Goal: Task Accomplishment & Management: Manage account settings

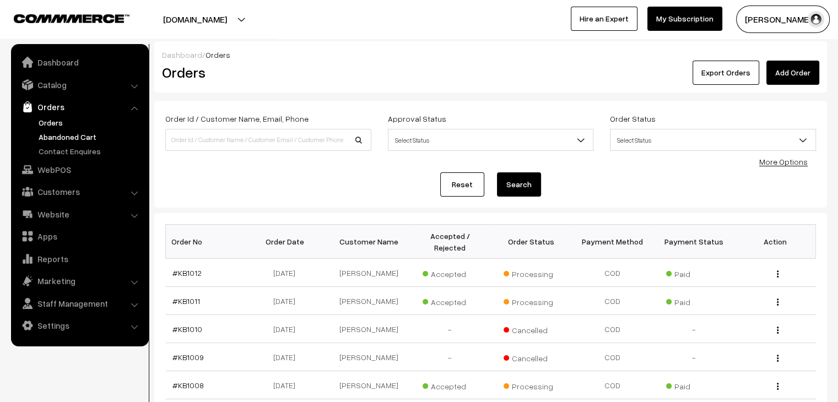
click at [51, 138] on link "Abandoned Cart" at bounding box center [90, 137] width 109 height 12
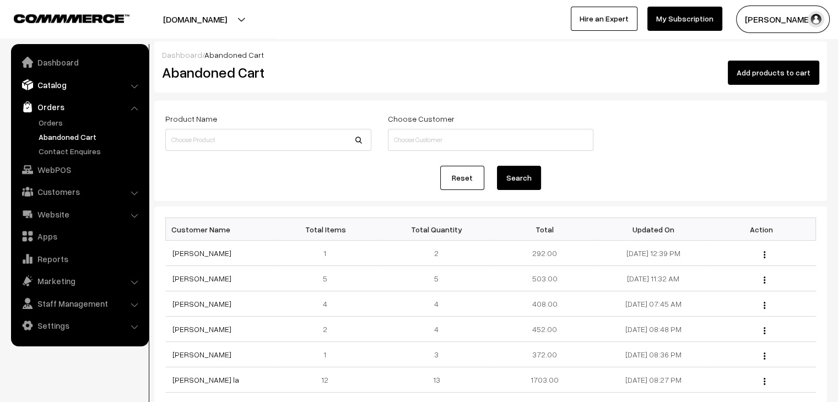
click at [72, 91] on link "Catalog" at bounding box center [79, 85] width 131 height 20
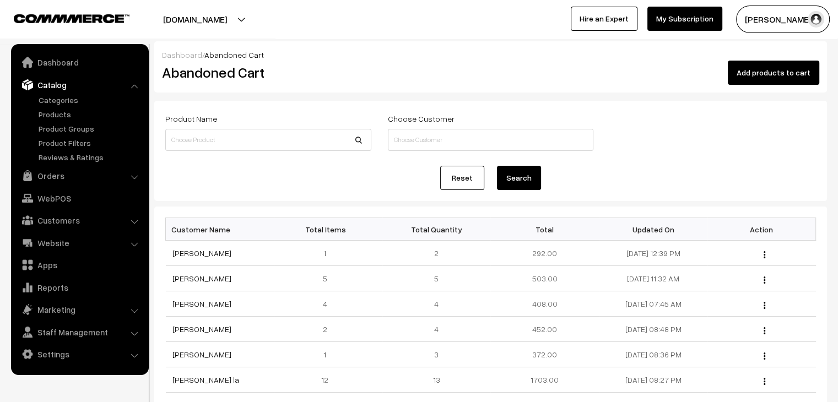
click at [66, 106] on ul "Categories" at bounding box center [80, 128] width 132 height 69
click at [66, 103] on link "Categories" at bounding box center [90, 100] width 109 height 12
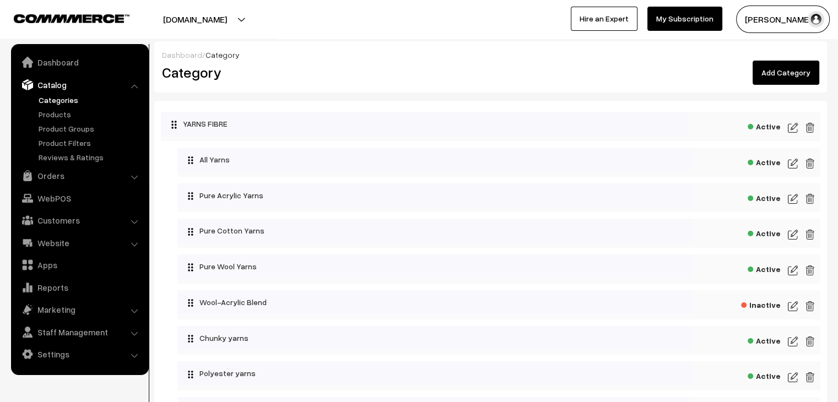
click at [791, 77] on link "Add Category" at bounding box center [786, 73] width 67 height 24
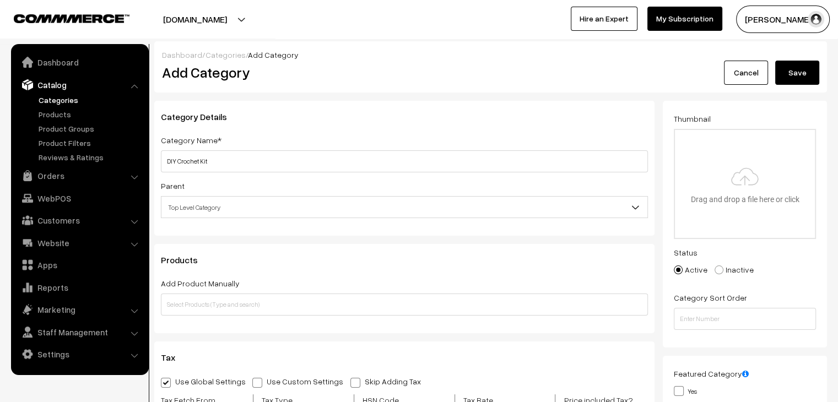
type input "DIY Crochet Kit"
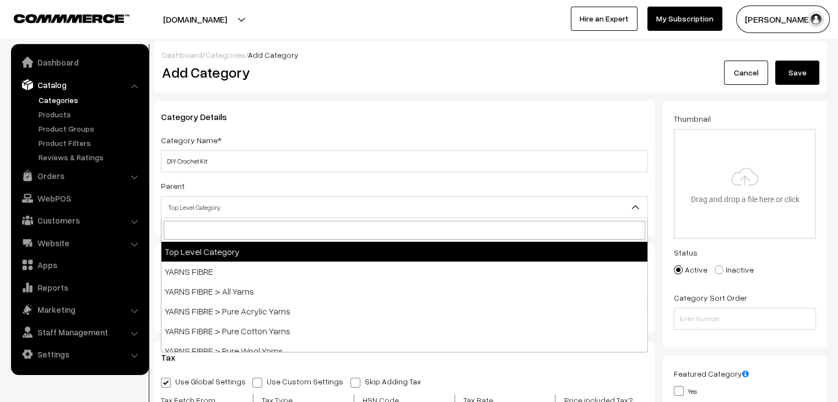
click at [270, 208] on span "Top Level Category" at bounding box center [404, 207] width 486 height 19
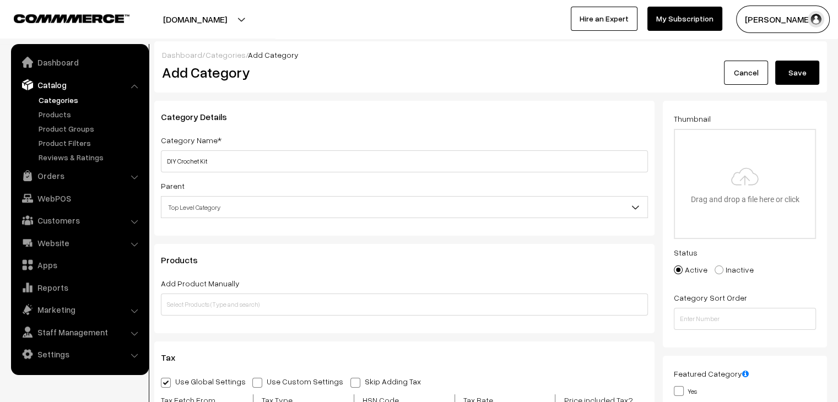
click at [799, 77] on button "Save" at bounding box center [797, 73] width 44 height 24
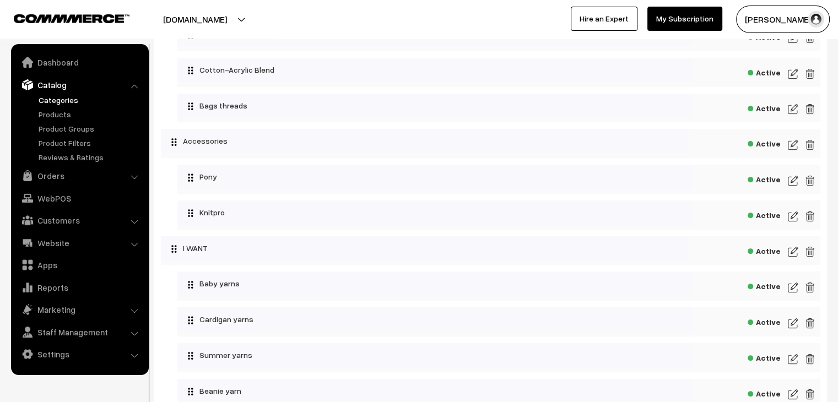
scroll to position [496, 0]
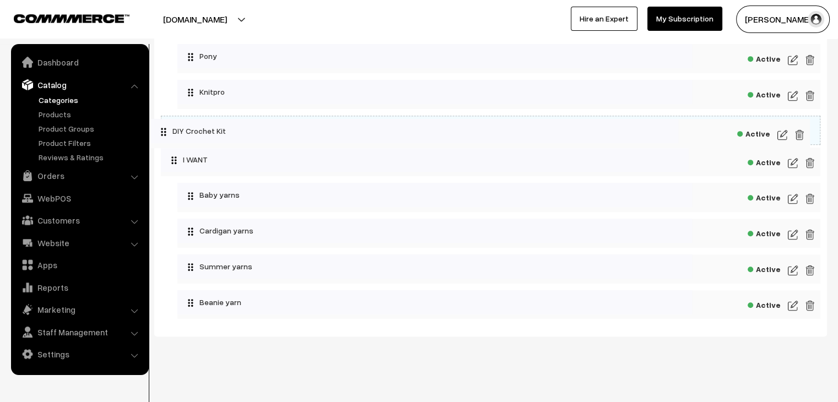
drag, startPoint x: 171, startPoint y: 309, endPoint x: 150, endPoint y: 122, distance: 188.6
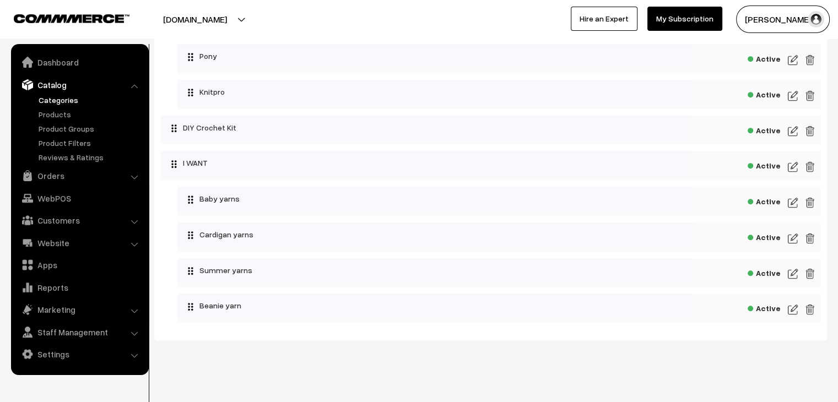
click at [812, 170] on img at bounding box center [810, 166] width 10 height 13
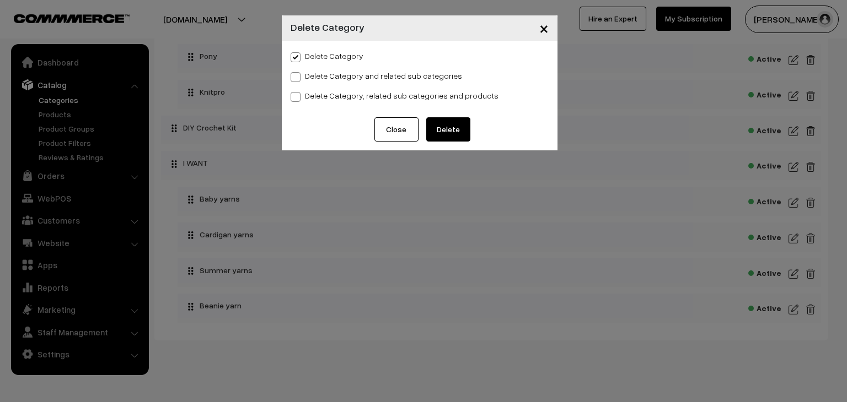
click at [545, 28] on span "×" at bounding box center [543, 28] width 9 height 20
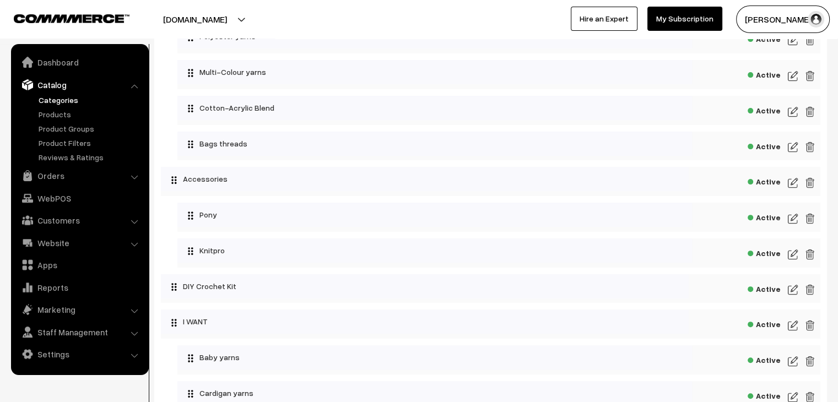
scroll to position [386, 0]
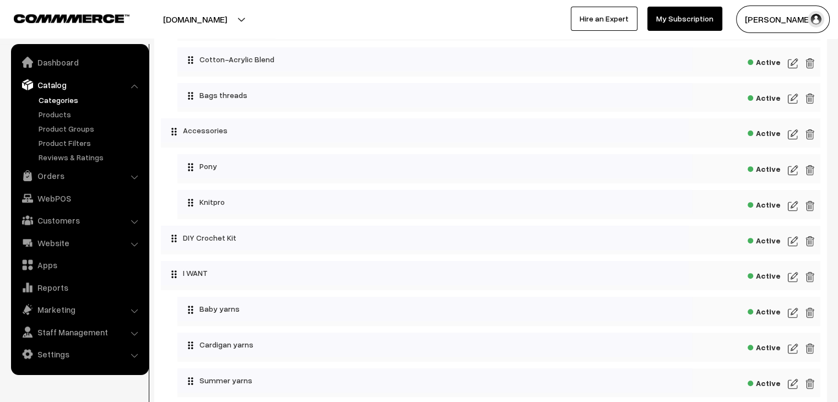
click at [792, 281] on img at bounding box center [793, 277] width 10 height 13
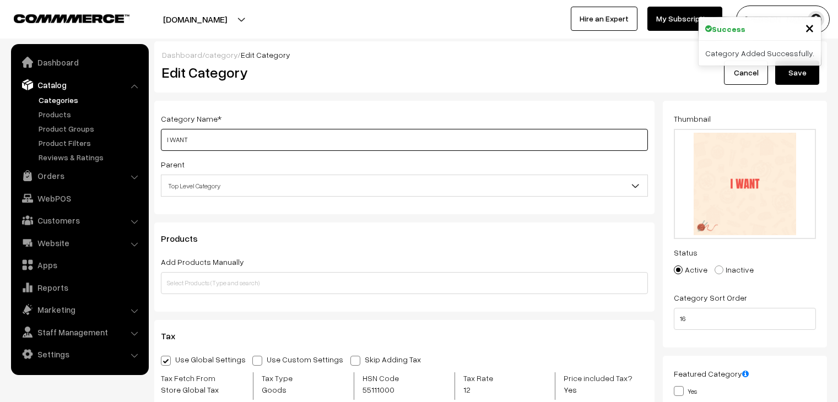
click at [205, 145] on input "I WANT" at bounding box center [404, 140] width 487 height 22
type input "I"
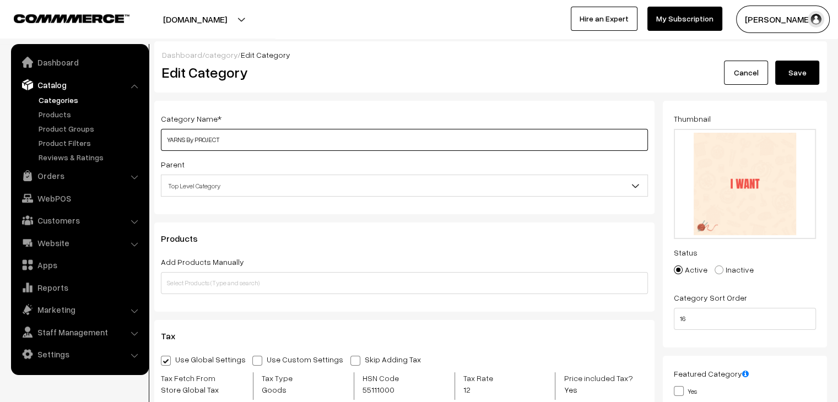
type input "YARNS By PROJECT"
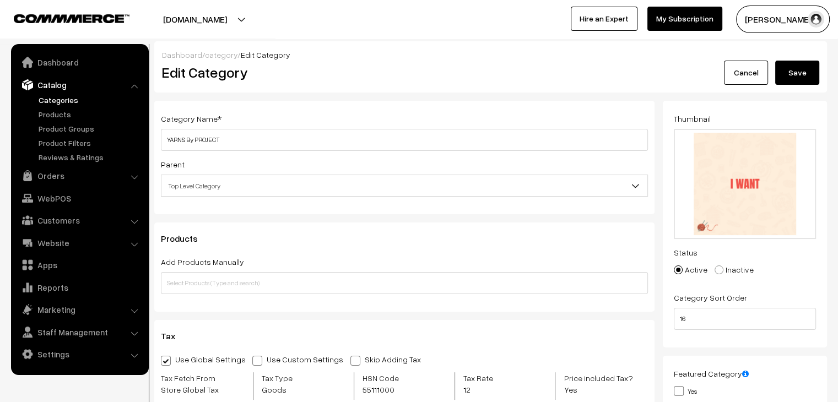
click at [813, 73] on button "Save" at bounding box center [797, 73] width 44 height 24
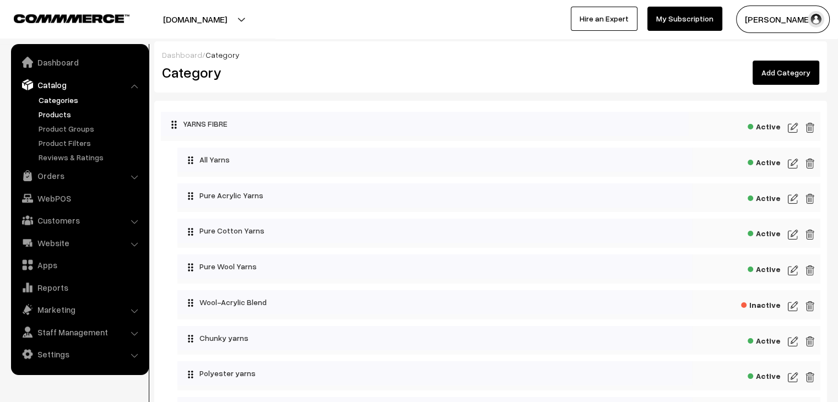
click at [61, 116] on link "Products" at bounding box center [90, 115] width 109 height 12
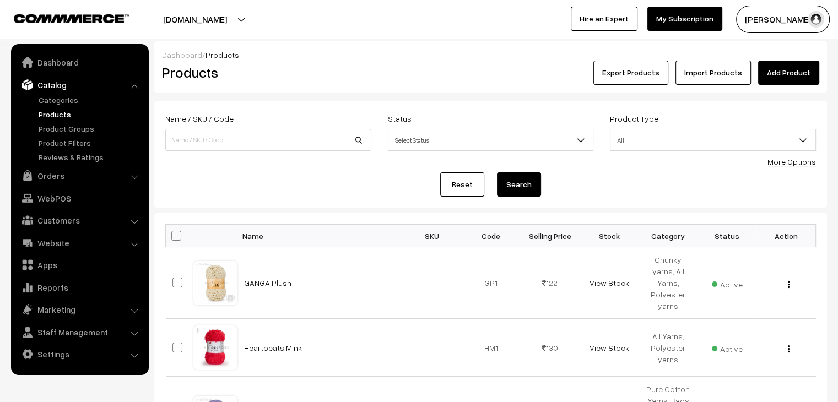
click at [796, 76] on link "Add Product" at bounding box center [788, 73] width 61 height 24
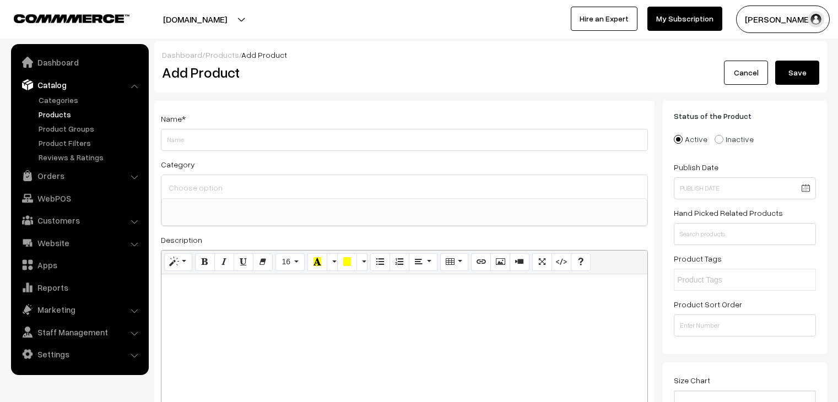
select select
type input "Hippo DIY Amigurumi Crochet Kit"
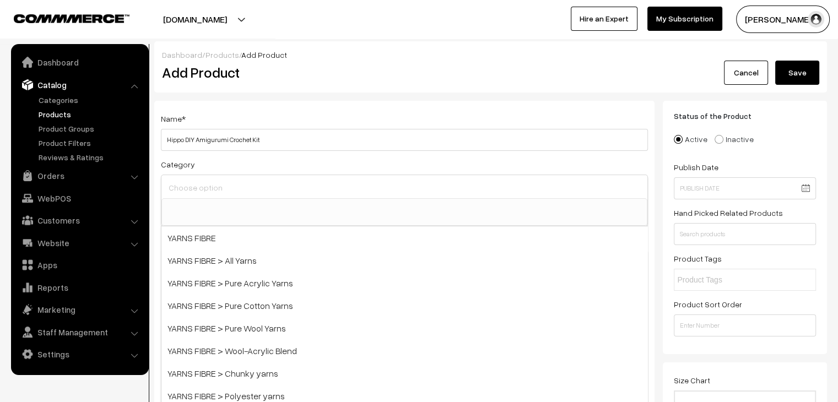
click at [174, 188] on input at bounding box center [404, 188] width 477 height 16
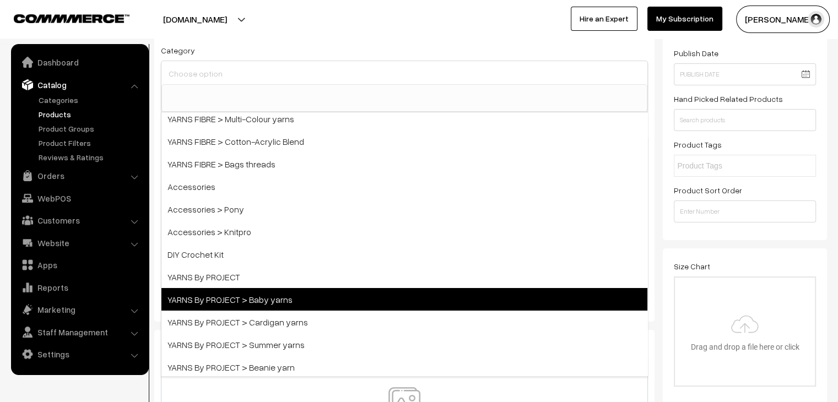
scroll to position [110, 0]
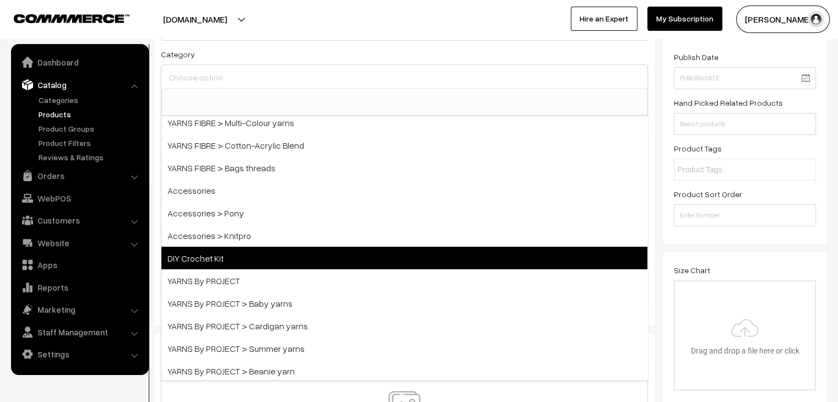
click at [249, 253] on span "DIY Crochet Kit" at bounding box center [404, 258] width 486 height 23
select select "64"
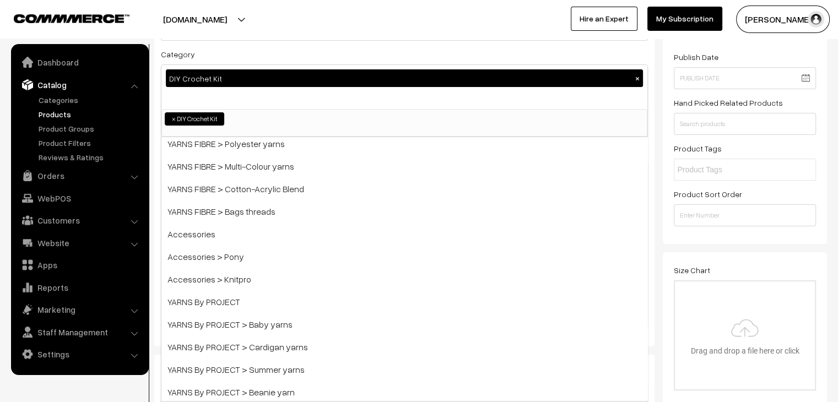
click at [308, 51] on div "Category DIY Crochet Kit × YARNS FIBRE YARNS FIBRE > All Yarns YARNS FIBRE > Pu…" at bounding box center [404, 92] width 487 height 90
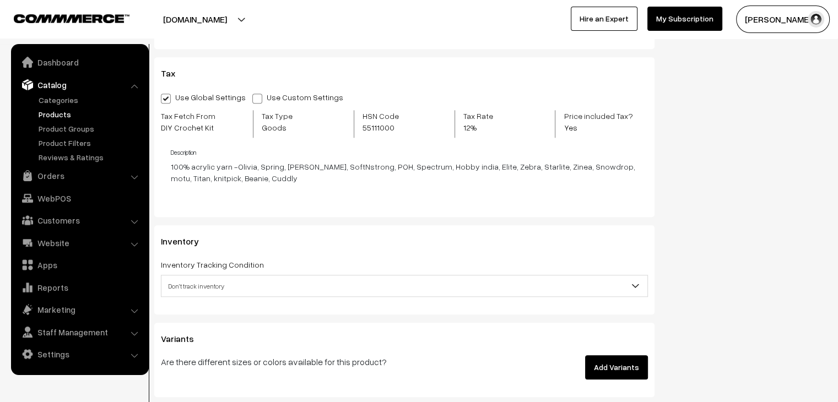
scroll to position [882, 0]
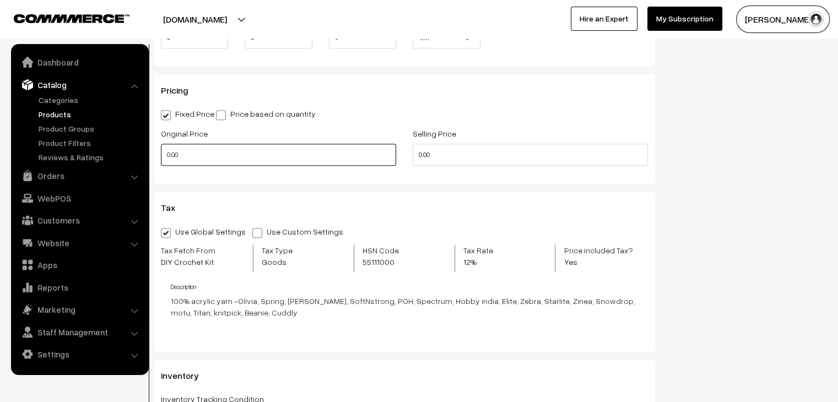
click at [168, 157] on input "0.00" at bounding box center [278, 155] width 235 height 22
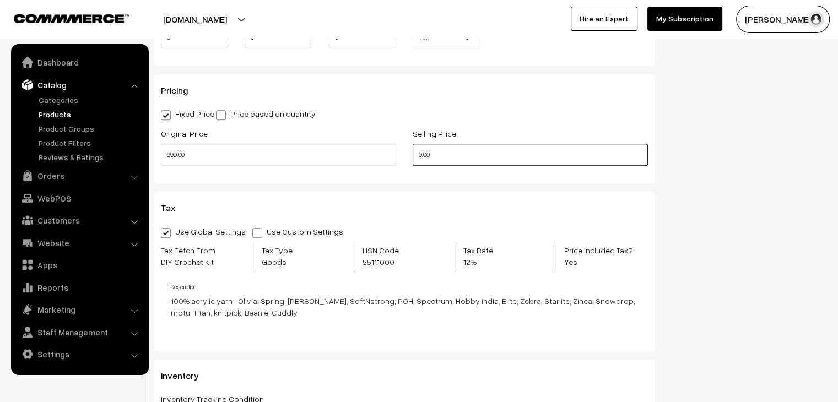
type input "999"
click at [443, 150] on input "0.00" at bounding box center [530, 155] width 235 height 22
type input "0"
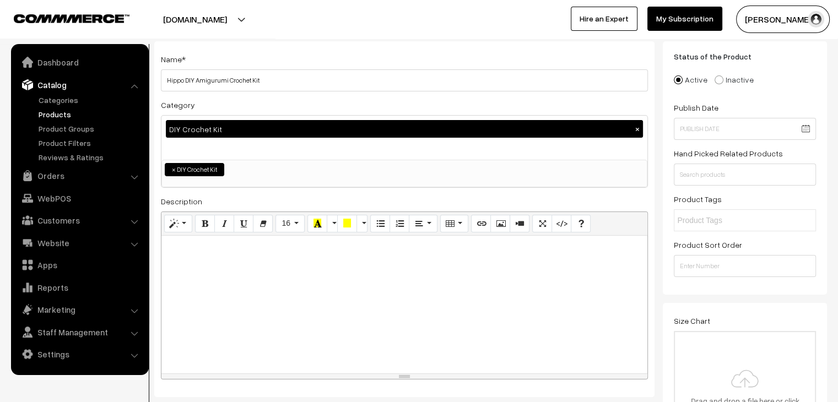
scroll to position [55, 0]
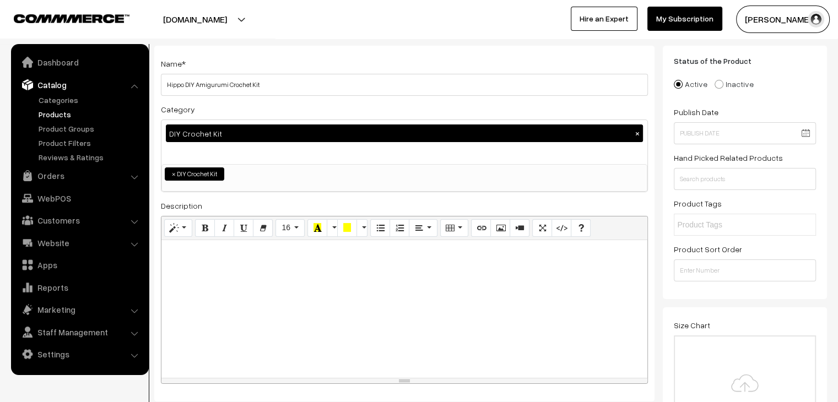
type input "699"
click at [295, 273] on div at bounding box center [404, 309] width 486 height 138
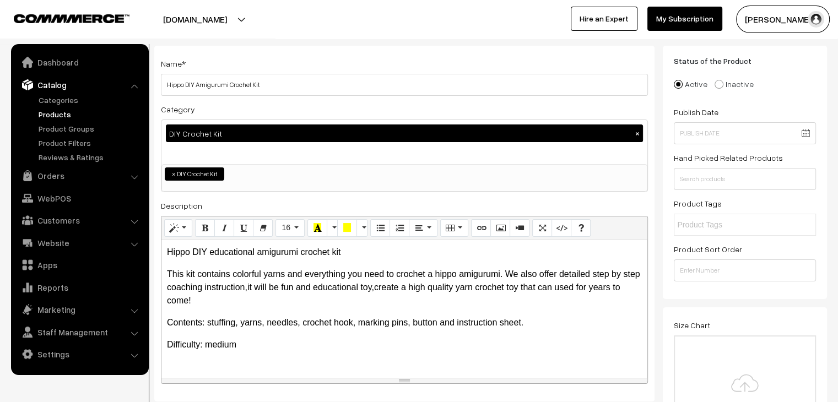
click at [165, 273] on div "Hippo DIY educational amigurumi crochet kit This kit contains colorful yarns an…" at bounding box center [404, 309] width 486 height 138
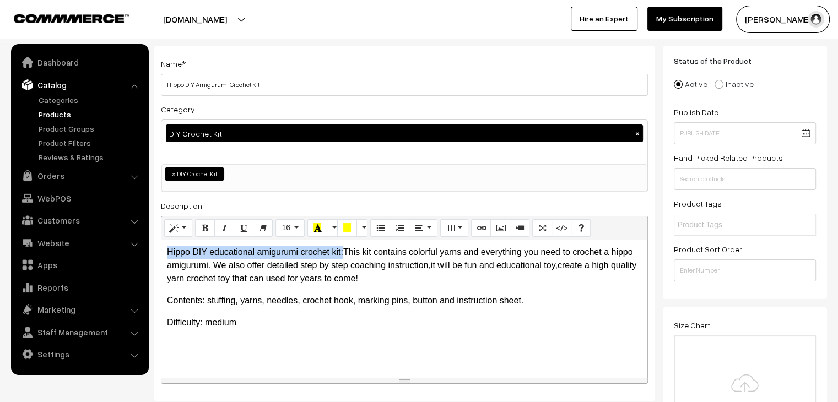
drag, startPoint x: 342, startPoint y: 254, endPoint x: 163, endPoint y: 240, distance: 180.2
click at [163, 240] on div "Hippo DIY educational amigurumi crochet kit: This kit contains colorful yarns a…" at bounding box center [404, 309] width 486 height 138
click at [204, 224] on icon "Bold (CTRL+B)" at bounding box center [205, 227] width 8 height 9
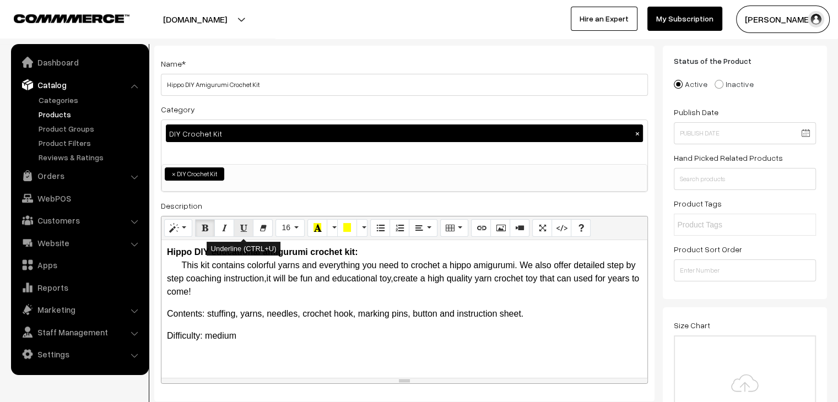
click at [236, 228] on button "Underline (CTRL+U)" at bounding box center [244, 228] width 20 height 18
click at [279, 295] on p "Hippo DIY educational amigurumi crochet kit: This kit contains colorful yarns a…" at bounding box center [404, 272] width 475 height 53
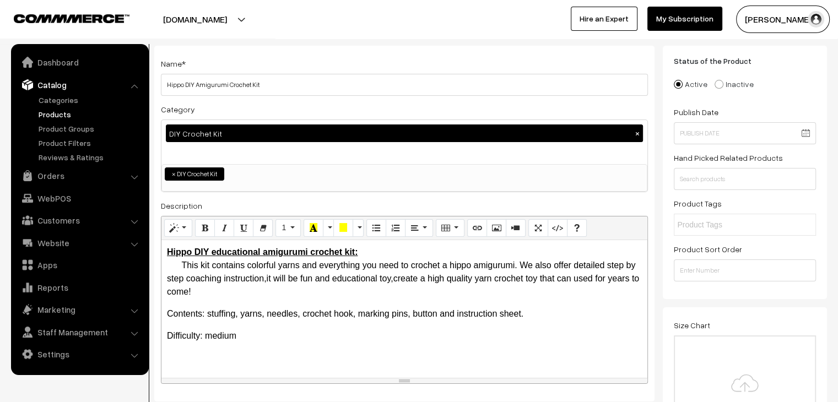
click at [181, 267] on span "This kit contains colorful yarns and everything you need to crochet a hippo ami…" at bounding box center [403, 279] width 472 height 36
click at [210, 338] on p "Difficulty: medium" at bounding box center [404, 336] width 475 height 13
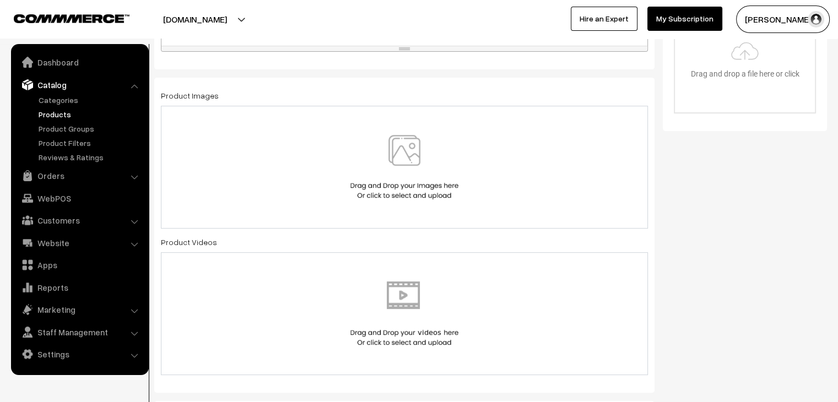
scroll to position [386, 0]
click at [289, 199] on div at bounding box center [405, 169] width 464 height 64
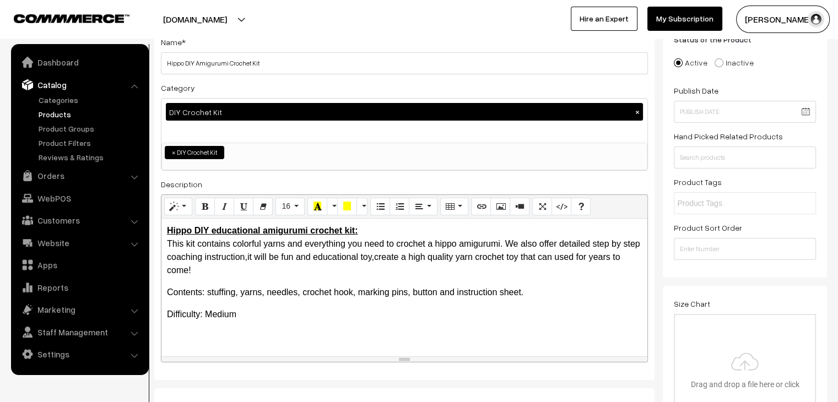
scroll to position [0, 0]
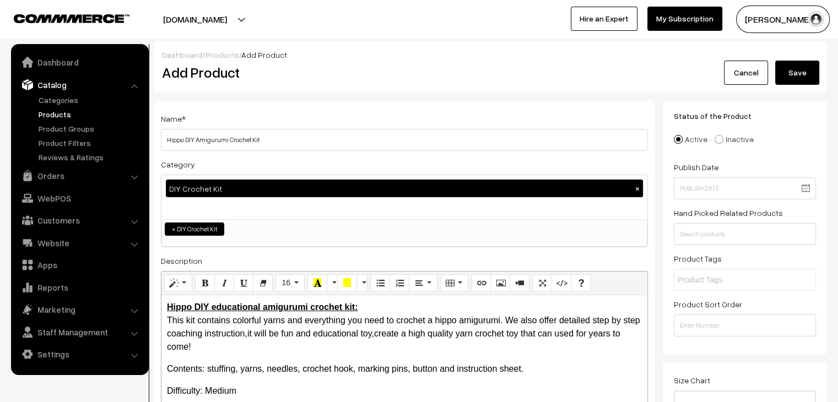
click at [805, 71] on button "Save" at bounding box center [797, 73] width 44 height 24
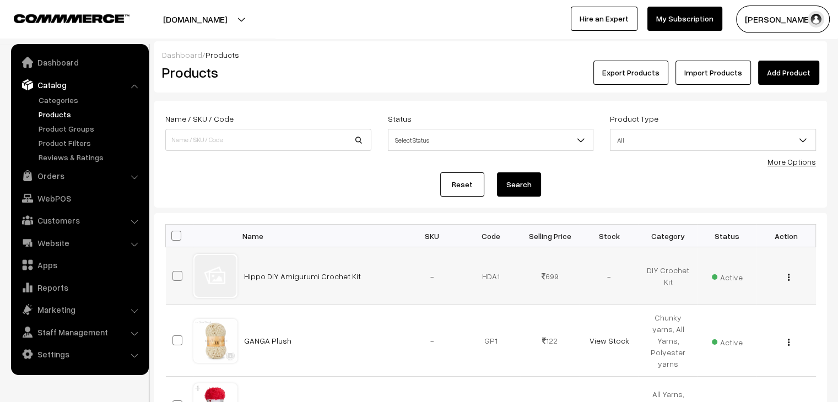
click at [788, 278] on img "button" at bounding box center [789, 277] width 2 height 7
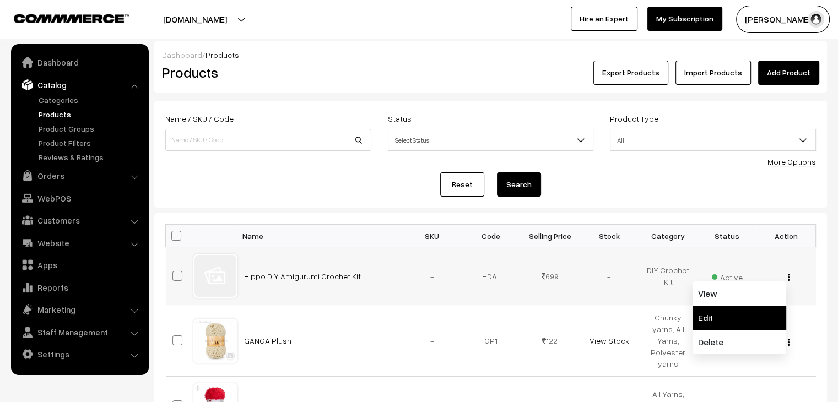
click at [718, 313] on link "Edit" at bounding box center [740, 318] width 94 height 24
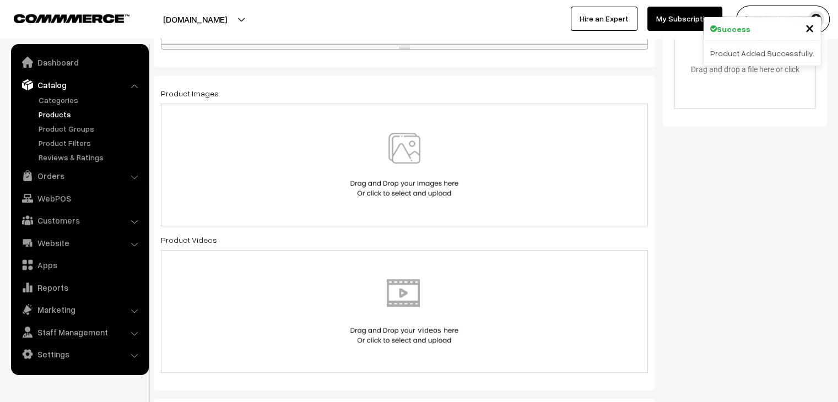
scroll to position [386, 0]
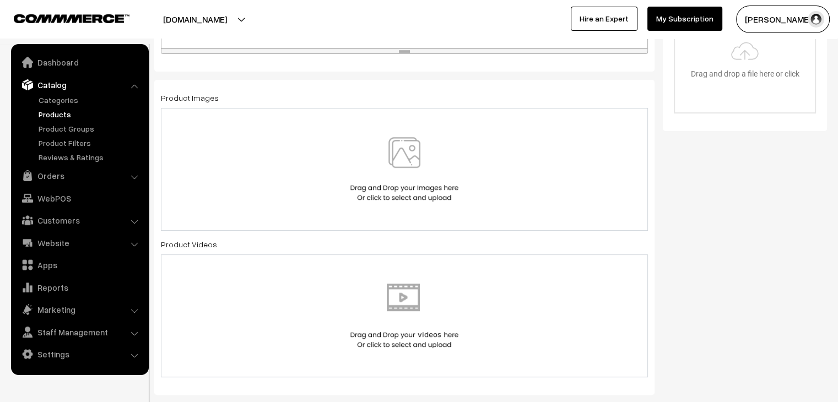
click at [336, 206] on div at bounding box center [404, 169] width 487 height 123
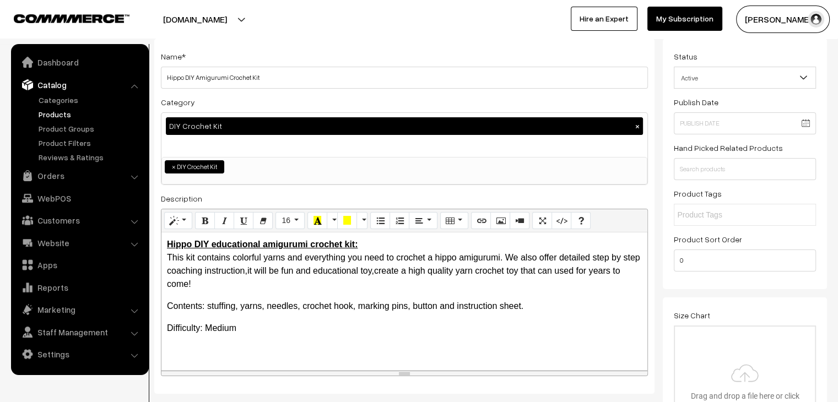
scroll to position [0, 0]
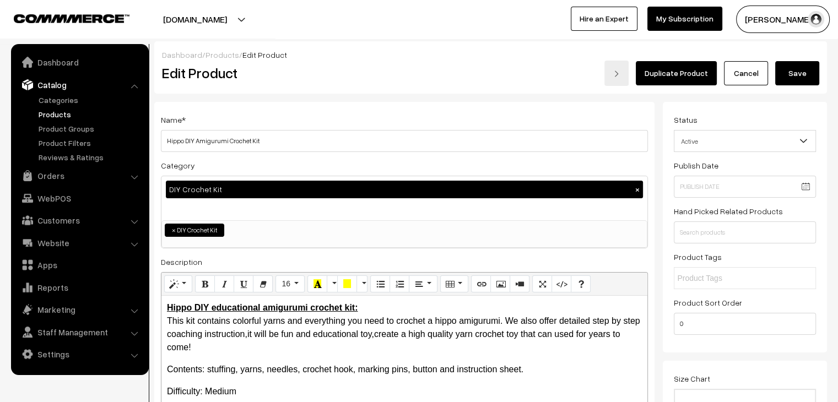
click at [793, 71] on button "Save" at bounding box center [797, 73] width 44 height 24
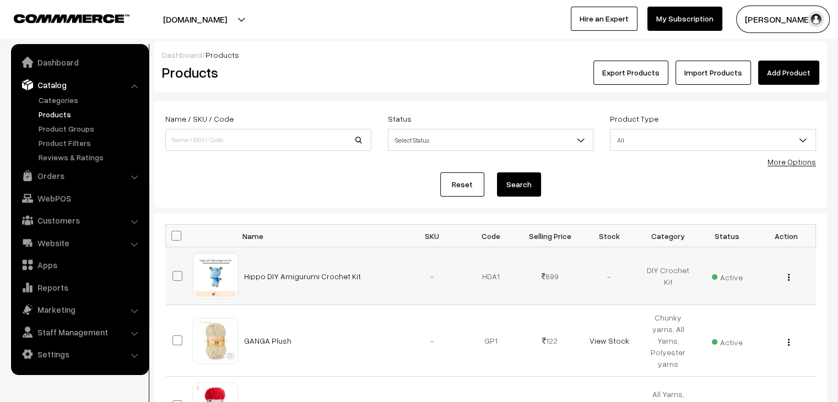
click at [788, 279] on button "button" at bounding box center [789, 277] width 3 height 9
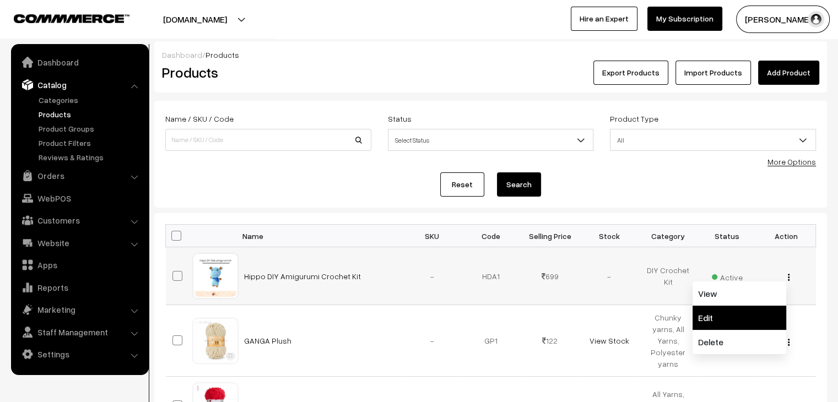
click at [762, 307] on link "Edit" at bounding box center [740, 318] width 94 height 24
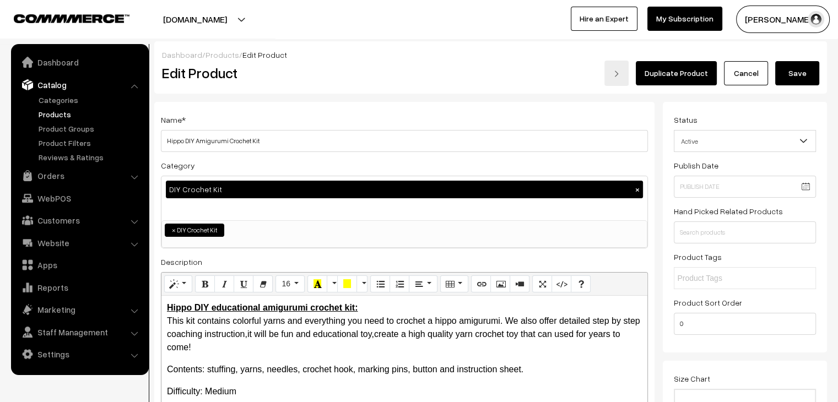
click at [169, 322] on span "This kit contains colorful yarns and everything you need to crochet a hippo ami…" at bounding box center [403, 334] width 473 height 36
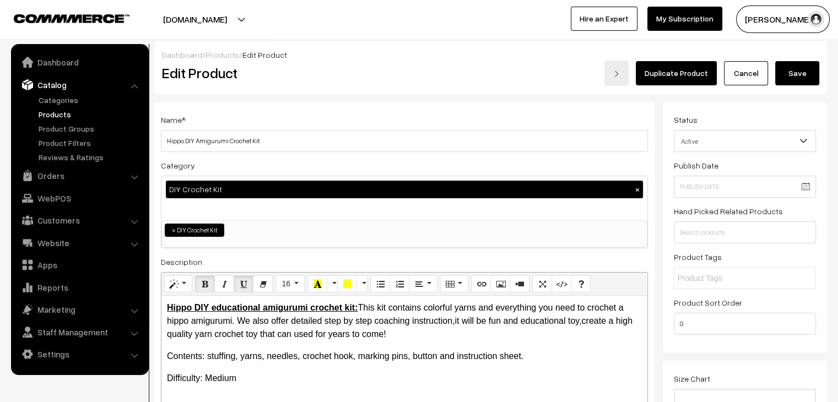
click at [811, 78] on button "Save" at bounding box center [797, 73] width 44 height 24
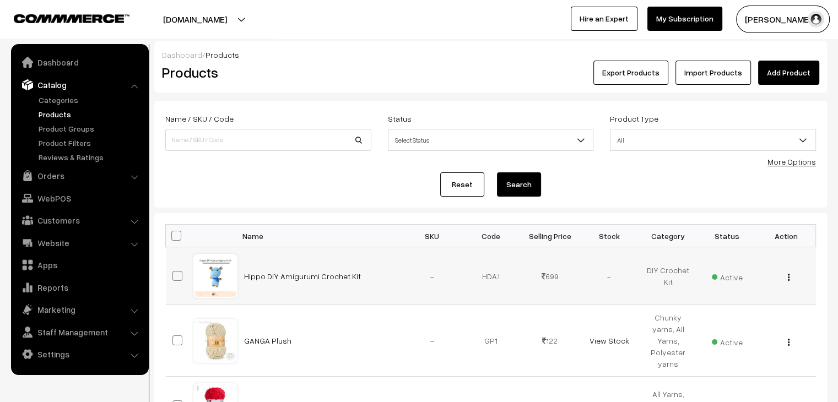
click at [789, 280] on img "button" at bounding box center [789, 277] width 2 height 7
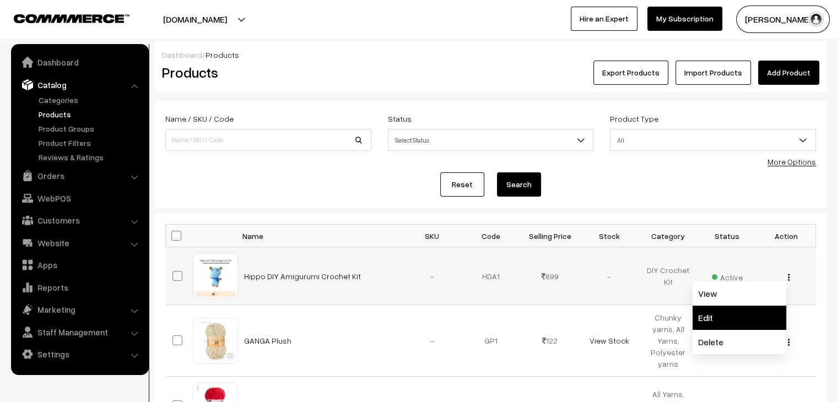
click at [730, 311] on link "Edit" at bounding box center [740, 318] width 94 height 24
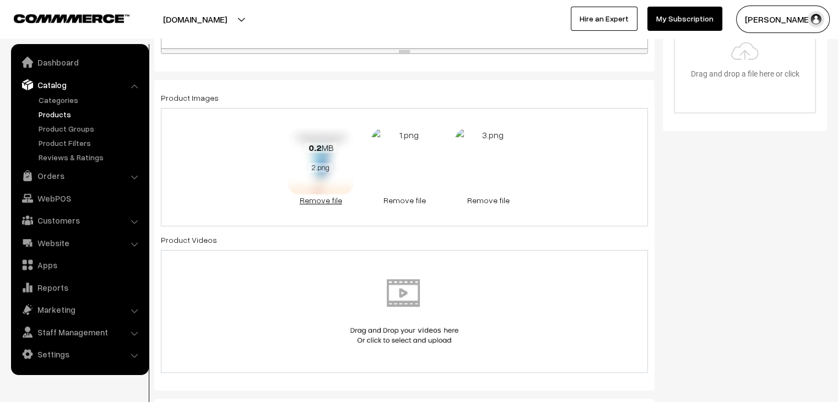
click at [328, 198] on link "Remove file" at bounding box center [321, 201] width 66 height 12
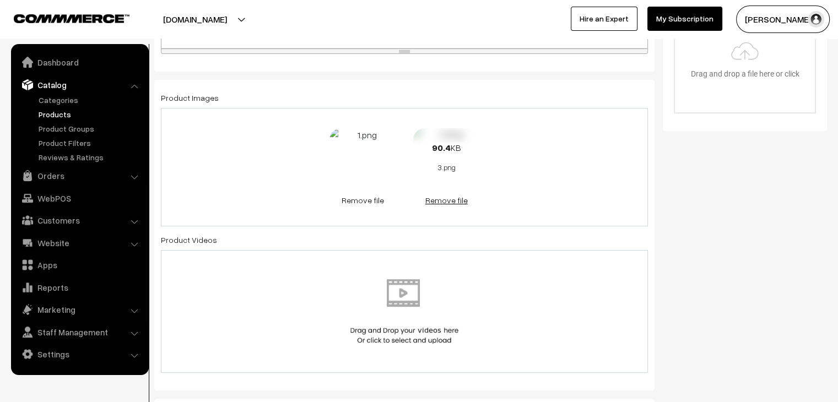
click at [435, 197] on link "Remove file" at bounding box center [446, 201] width 66 height 12
click at [415, 202] on link "Remove file" at bounding box center [404, 201] width 66 height 12
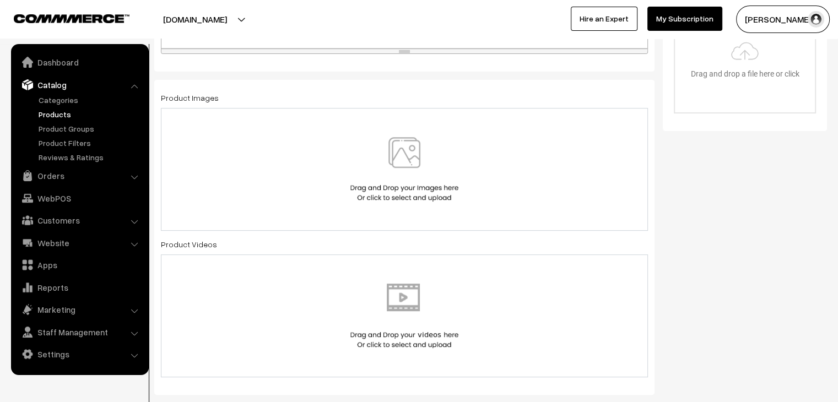
click at [406, 193] on img at bounding box center [405, 169] width 114 height 64
click at [521, 174] on div at bounding box center [405, 169] width 464 height 64
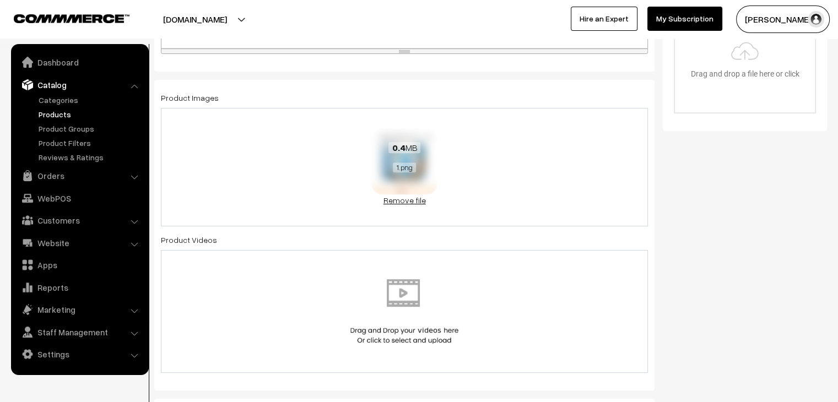
click at [403, 202] on link "Remove file" at bounding box center [404, 201] width 66 height 12
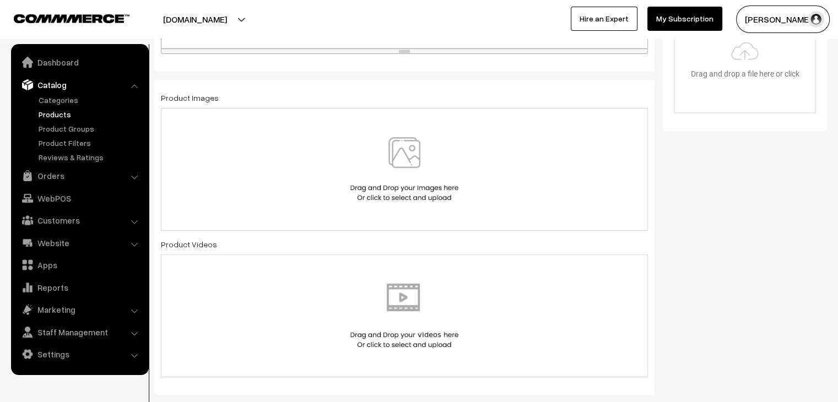
click at [390, 185] on img at bounding box center [405, 169] width 114 height 64
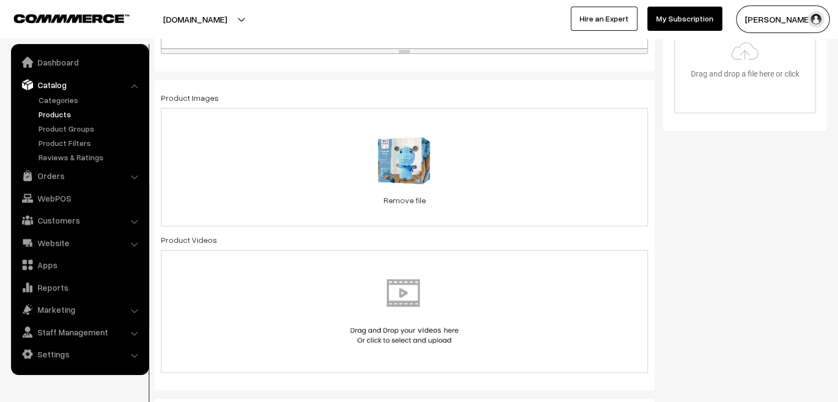
click at [472, 187] on div "0.5 MB 1.png Check Error Remove file" at bounding box center [404, 167] width 487 height 118
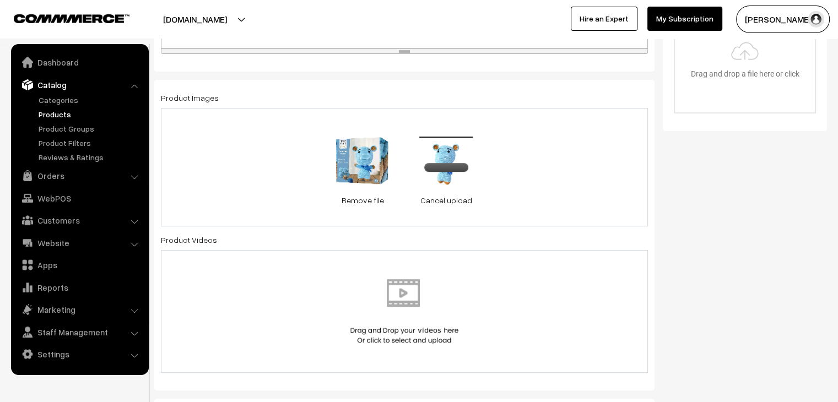
click at [556, 183] on div "0.5 MB 1.png Check Error Remove file 0.2 MB 2.png Check Error Cancel upload" at bounding box center [404, 167] width 487 height 118
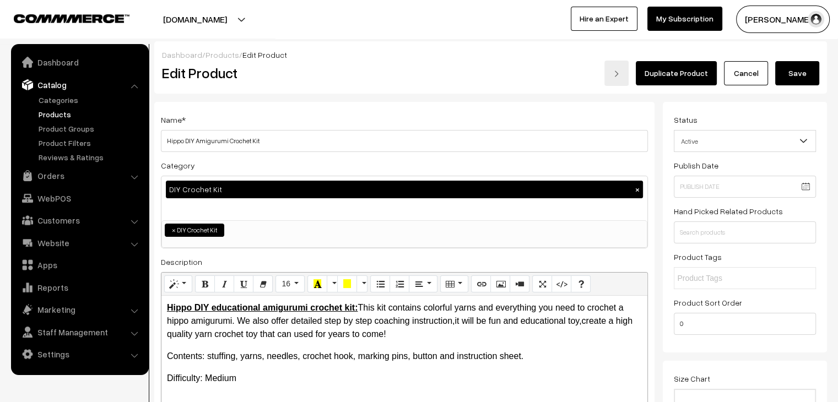
click at [800, 79] on button "Save" at bounding box center [797, 73] width 44 height 24
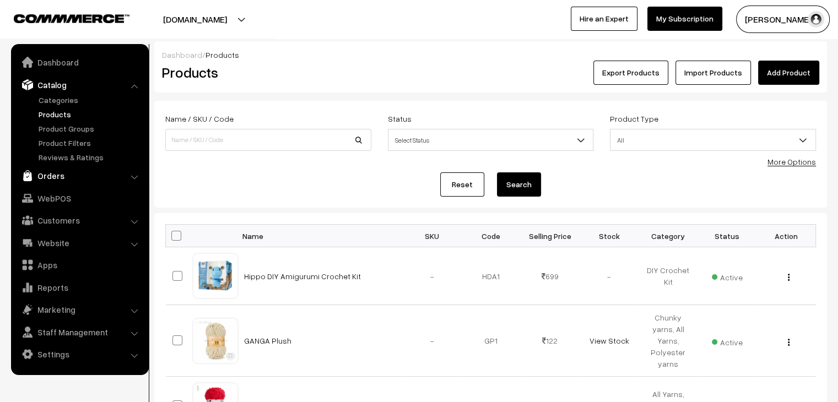
click at [63, 176] on link "Orders" at bounding box center [79, 176] width 131 height 20
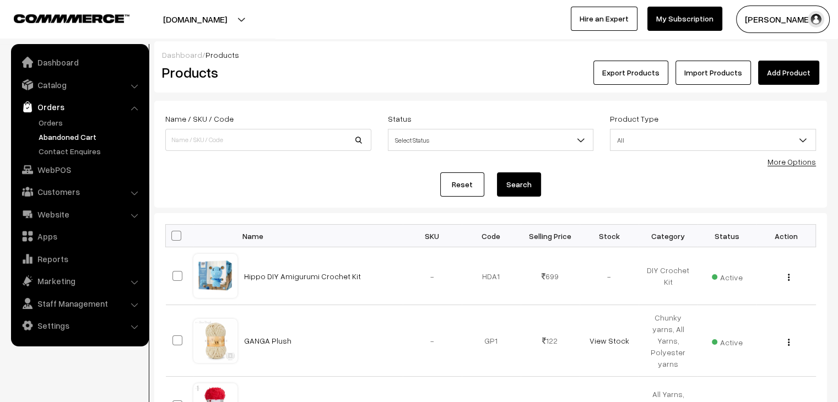
click at [51, 141] on link "Abandoned Cart" at bounding box center [90, 137] width 109 height 12
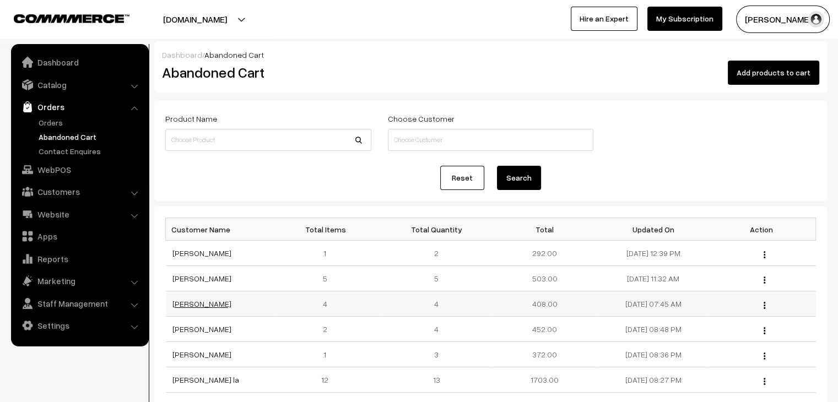
click at [214, 303] on link "[PERSON_NAME]" at bounding box center [202, 303] width 59 height 9
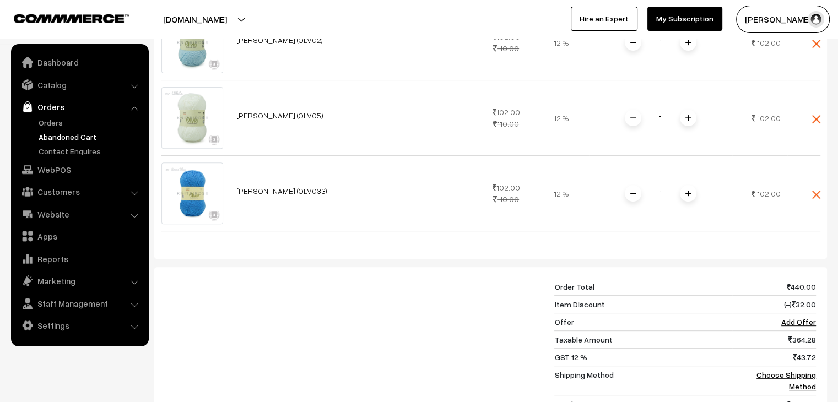
scroll to position [55, 0]
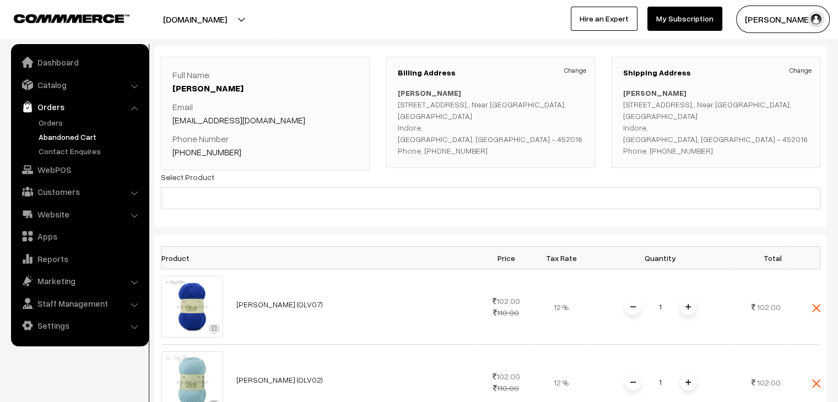
click at [48, 138] on link "Abandoned Cart" at bounding box center [90, 137] width 109 height 12
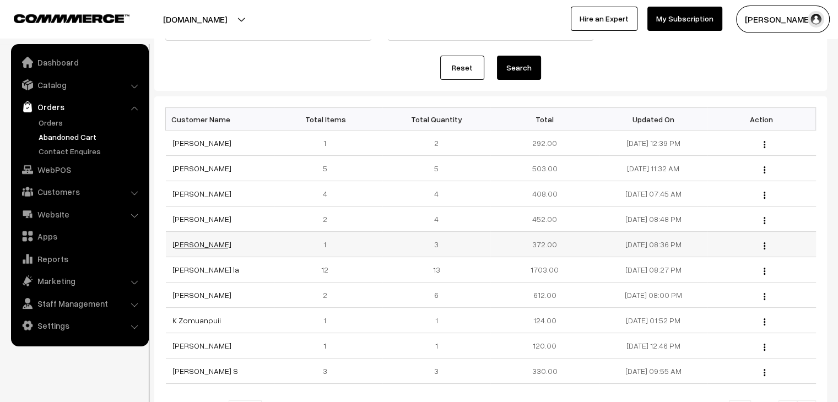
click at [193, 247] on link "[PERSON_NAME]" at bounding box center [202, 244] width 59 height 9
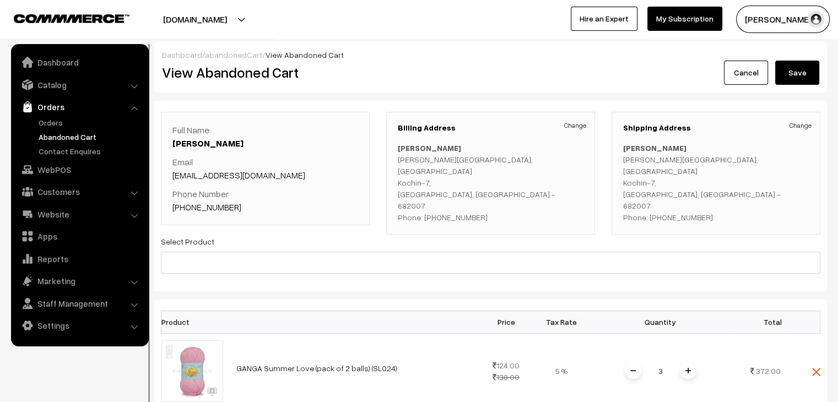
click at [227, 51] on link "abandonedCart" at bounding box center [233, 54] width 57 height 9
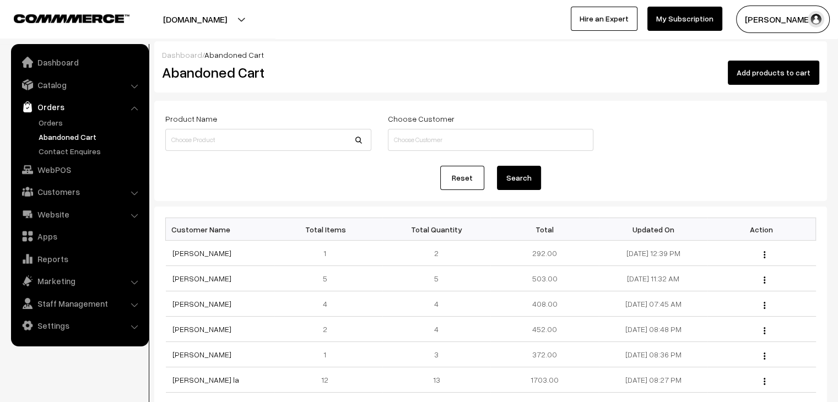
click at [57, 193] on link "Customers" at bounding box center [79, 192] width 131 height 20
click at [46, 173] on ul "Customers" at bounding box center [80, 181] width 132 height 40
click at [45, 165] on link "Customers" at bounding box center [90, 167] width 109 height 12
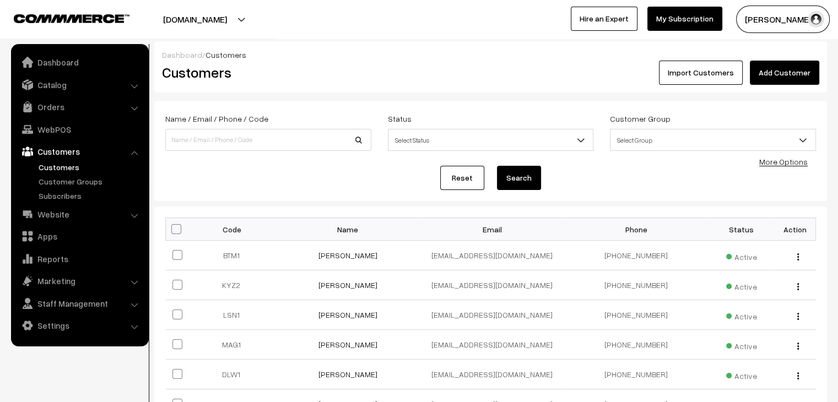
drag, startPoint x: 46, startPoint y: 109, endPoint x: 50, endPoint y: 116, distance: 8.6
click at [46, 109] on link "Orders" at bounding box center [79, 107] width 131 height 20
click at [61, 133] on link "Abandoned Cart" at bounding box center [90, 137] width 109 height 12
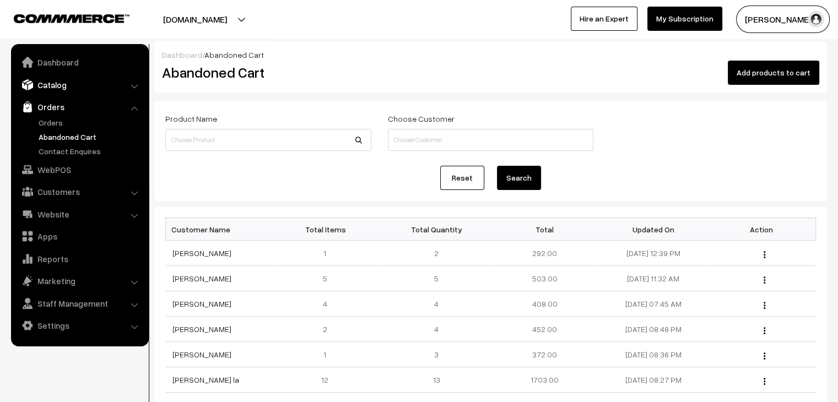
click at [55, 87] on link "Catalog" at bounding box center [79, 85] width 131 height 20
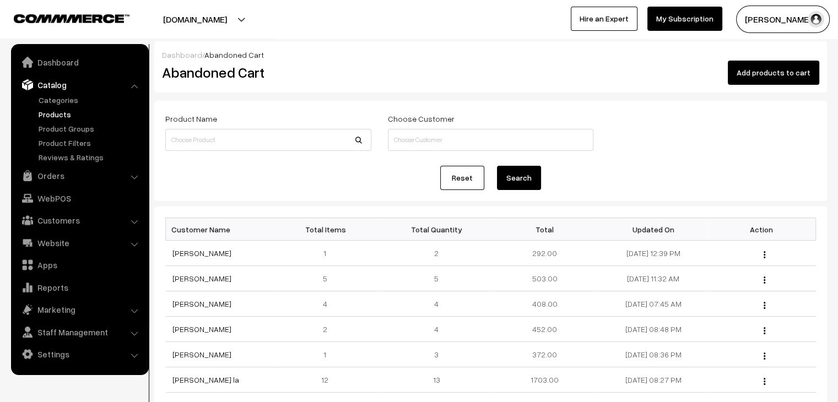
click at [62, 115] on link "Products" at bounding box center [90, 115] width 109 height 12
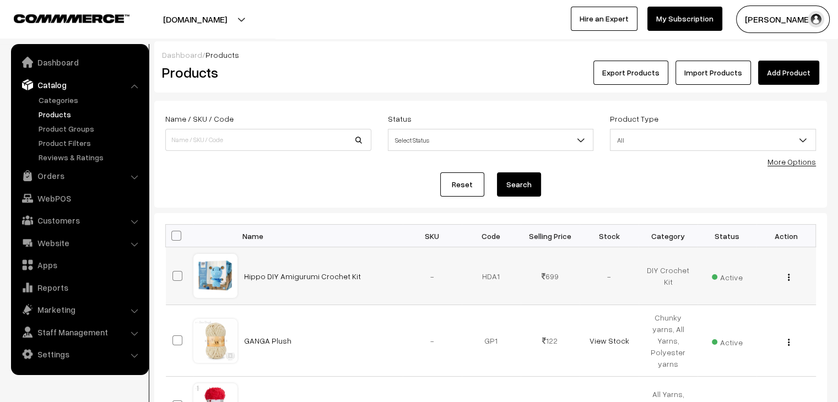
click at [788, 274] on img "button" at bounding box center [789, 277] width 2 height 7
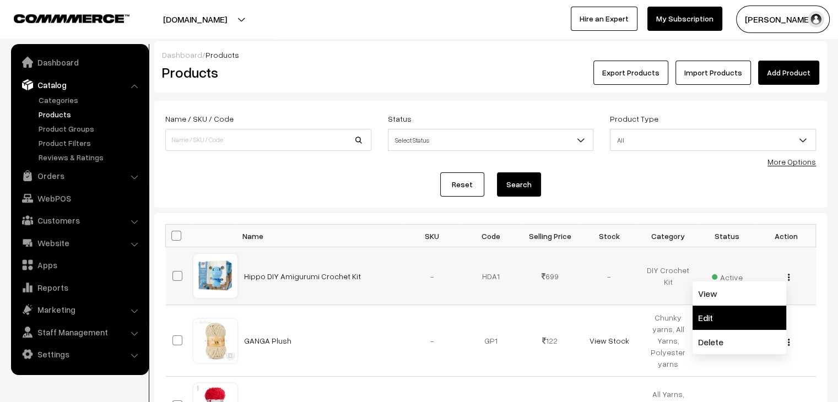
click at [743, 311] on link "Edit" at bounding box center [740, 318] width 94 height 24
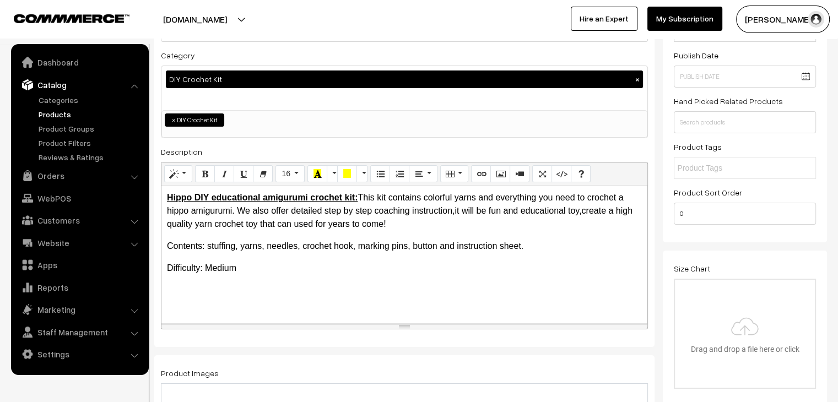
click at [453, 213] on span "This kit contains colorful yarns and everything you need to crochet a hippo ami…" at bounding box center [400, 211] width 466 height 36
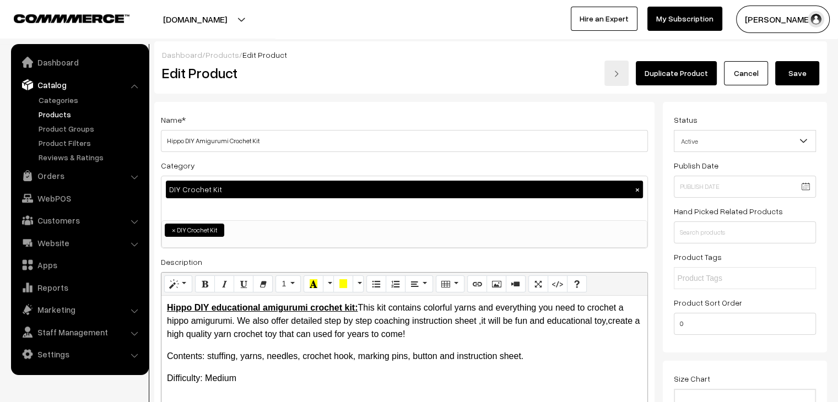
click at [790, 77] on button "Save" at bounding box center [797, 73] width 44 height 24
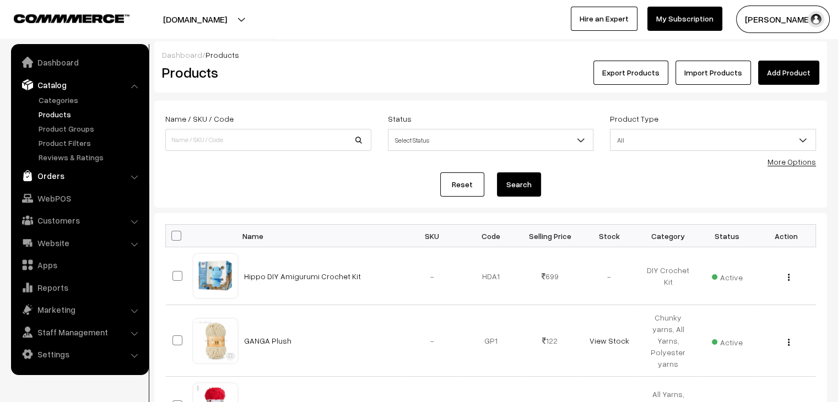
click at [40, 179] on link "Orders" at bounding box center [79, 176] width 131 height 20
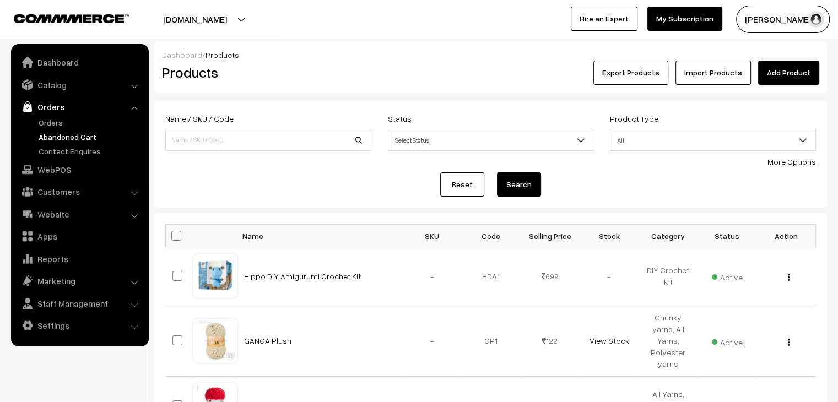
click at [50, 133] on link "Abandoned Cart" at bounding box center [90, 137] width 109 height 12
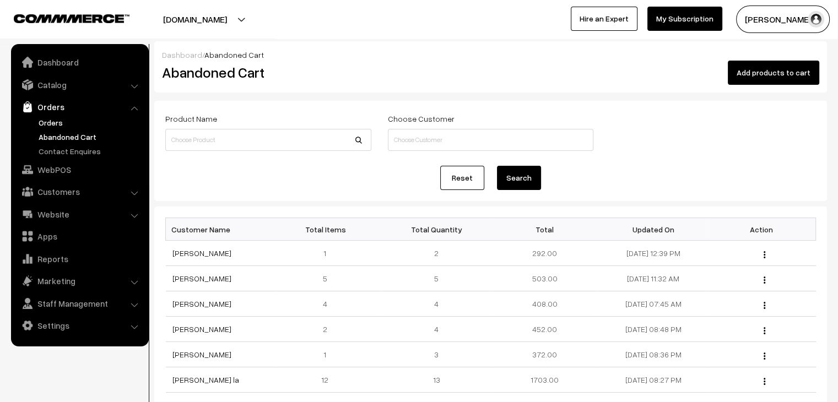
click at [70, 120] on link "Orders" at bounding box center [90, 123] width 109 height 12
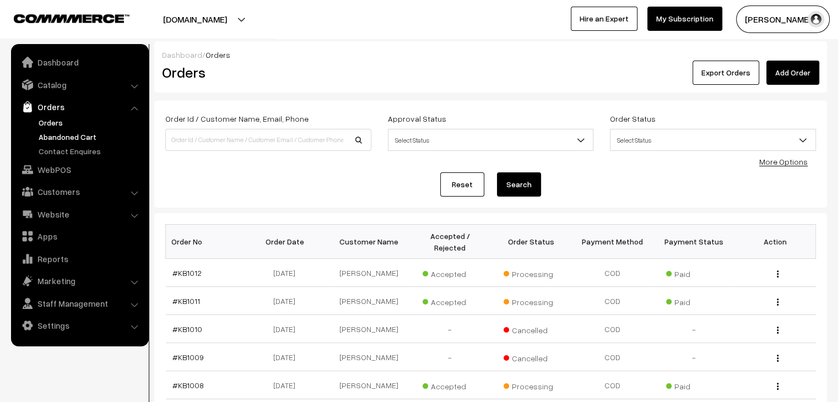
click at [71, 132] on link "Abandoned Cart" at bounding box center [90, 137] width 109 height 12
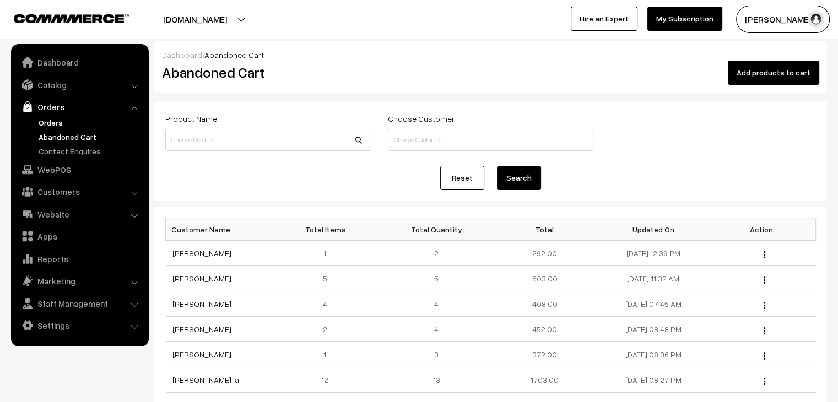
click at [56, 126] on link "Orders" at bounding box center [90, 123] width 109 height 12
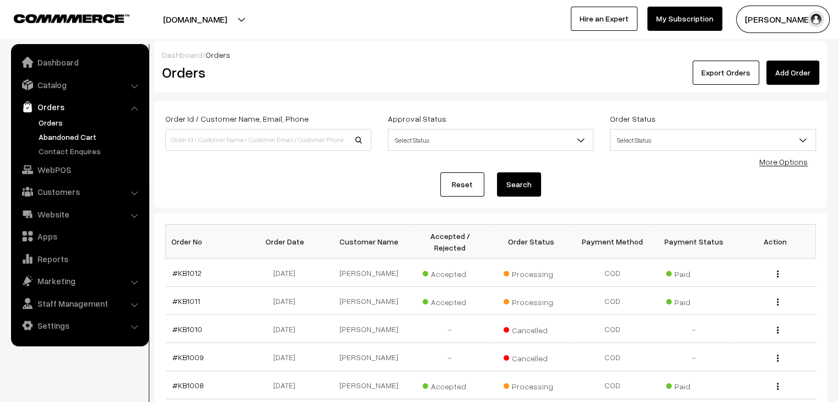
click at [95, 136] on link "Abandoned Cart" at bounding box center [90, 137] width 109 height 12
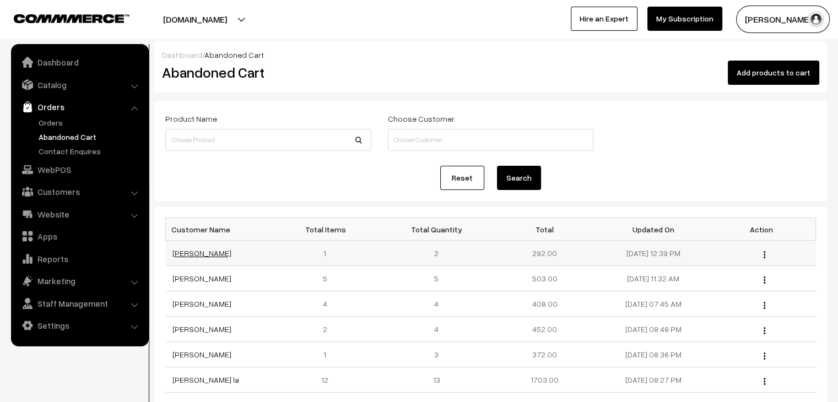
click at [183, 255] on link "[PERSON_NAME]" at bounding box center [202, 253] width 59 height 9
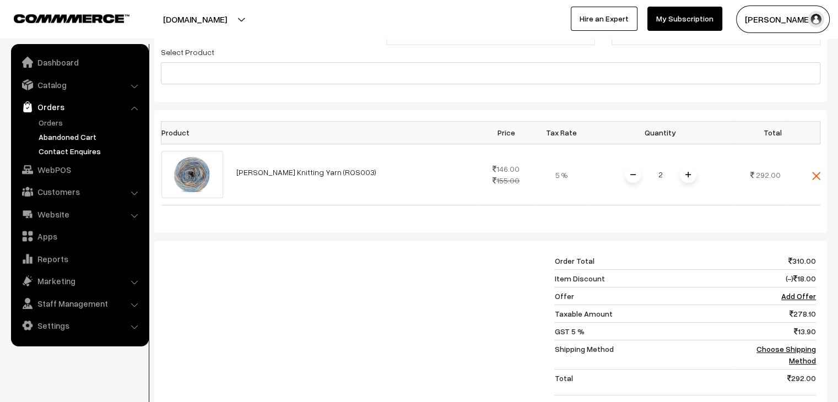
scroll to position [220, 0]
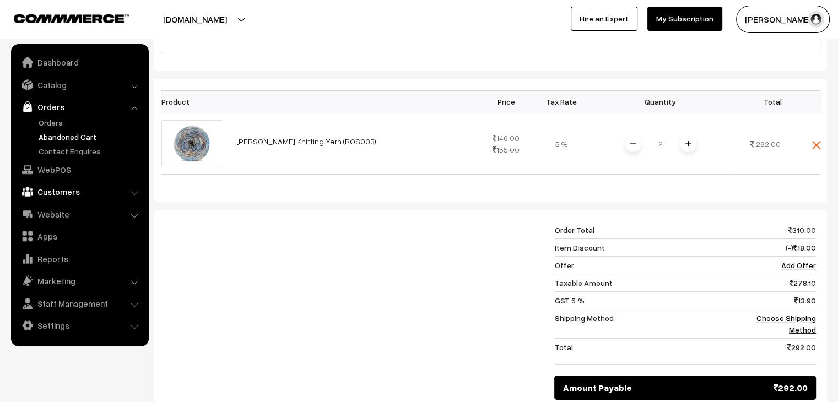
click at [75, 197] on link "Customers" at bounding box center [79, 192] width 131 height 20
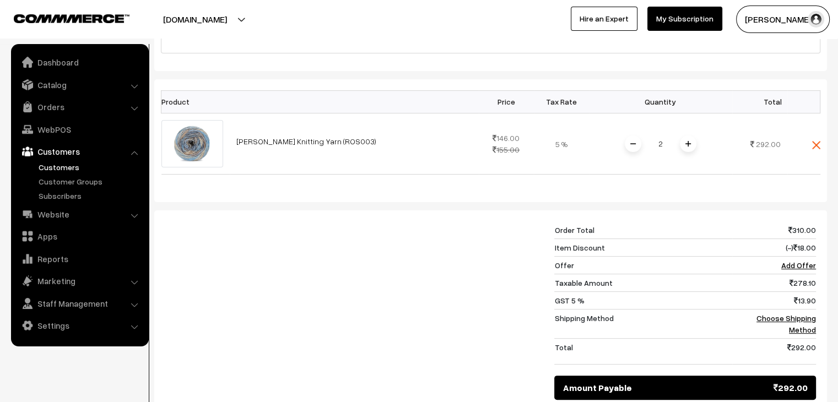
drag, startPoint x: 68, startPoint y: 170, endPoint x: 68, endPoint y: 162, distance: 8.3
click at [68, 170] on link "Customers" at bounding box center [90, 167] width 109 height 12
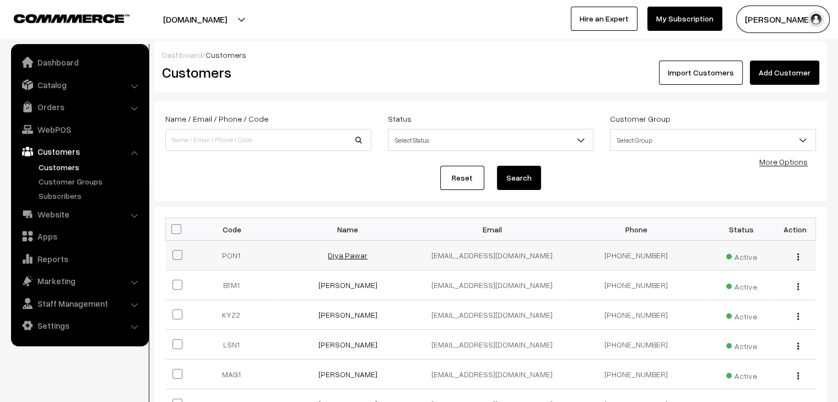
click at [347, 257] on link "Diya Pawar" at bounding box center [348, 255] width 40 height 9
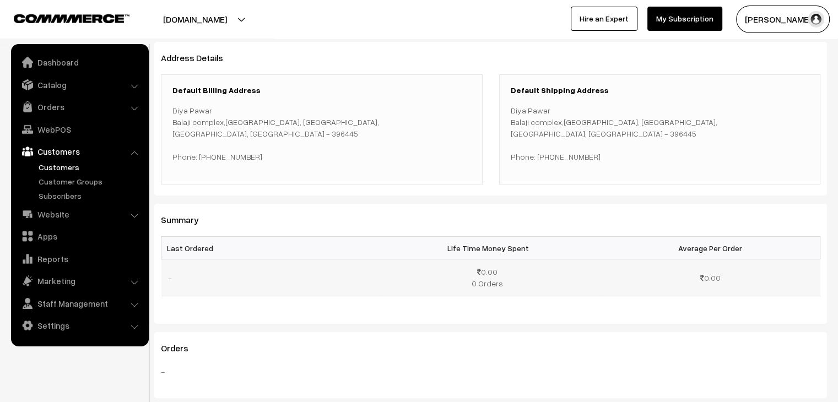
scroll to position [165, 0]
click at [69, 170] on link "Customers" at bounding box center [90, 167] width 109 height 12
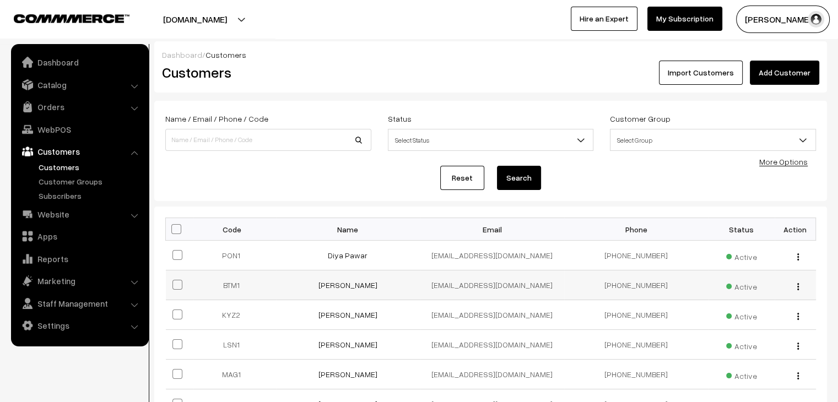
drag, startPoint x: 347, startPoint y: 281, endPoint x: 343, endPoint y: 277, distance: 5.9
click at [347, 281] on link "dharamraj pawar" at bounding box center [348, 285] width 59 height 9
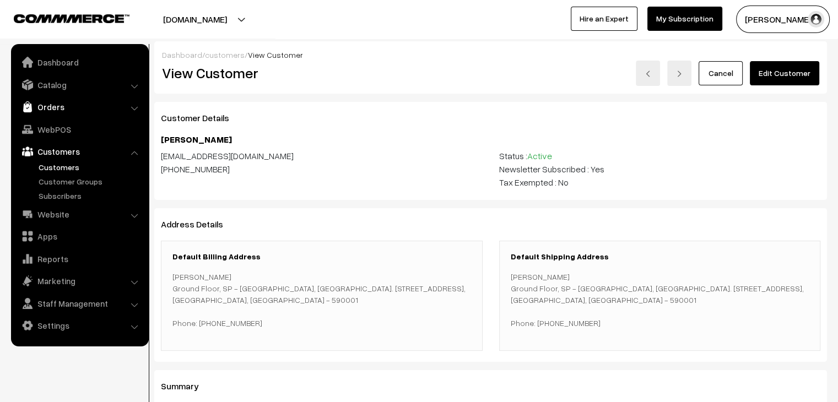
click at [54, 110] on link "Orders" at bounding box center [79, 107] width 131 height 20
click at [77, 134] on link "Abandoned Cart" at bounding box center [90, 137] width 109 height 12
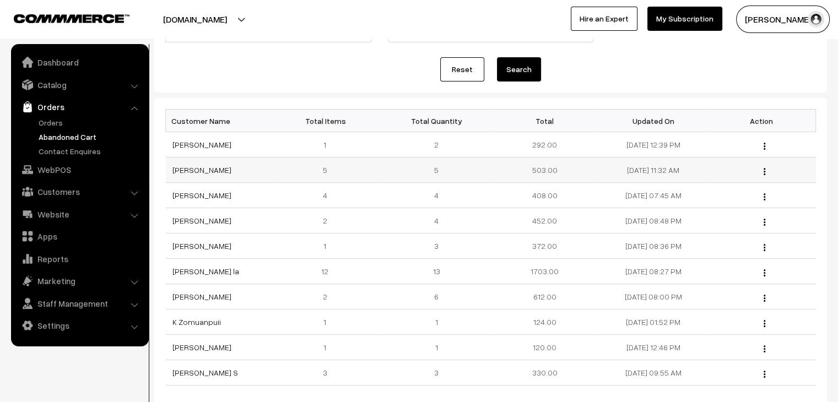
scroll to position [110, 0]
click at [205, 193] on link "[PERSON_NAME]" at bounding box center [202, 193] width 59 height 9
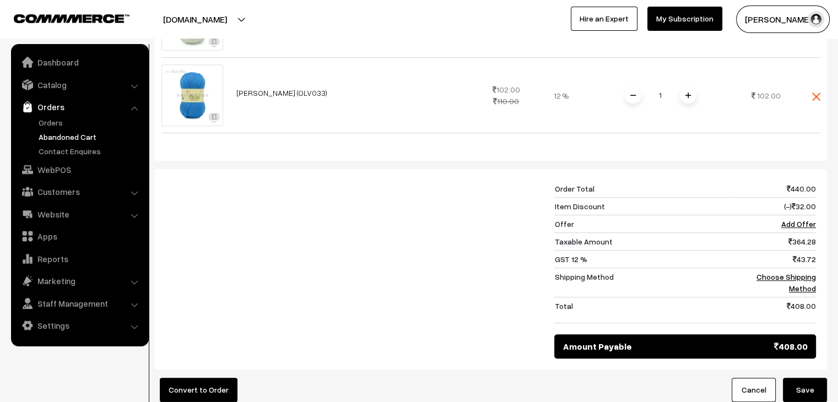
scroll to position [496, 0]
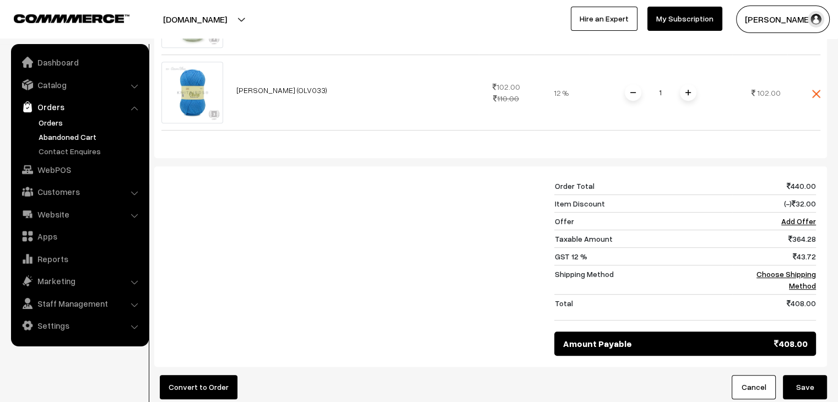
click at [57, 118] on link "Orders" at bounding box center [90, 123] width 109 height 12
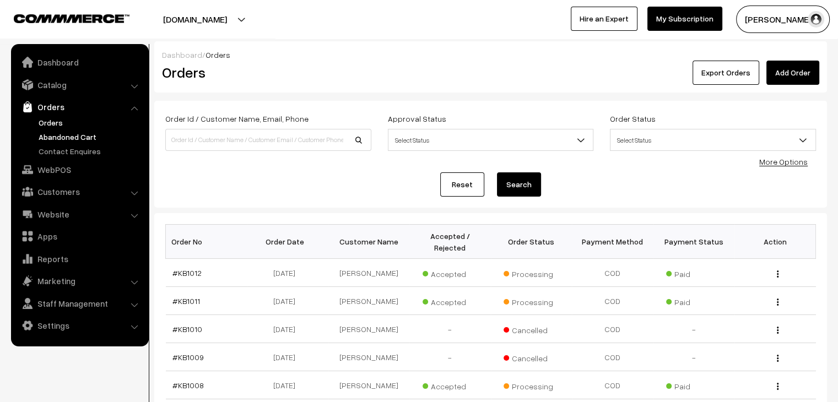
click at [80, 131] on link "Abandoned Cart" at bounding box center [90, 137] width 109 height 12
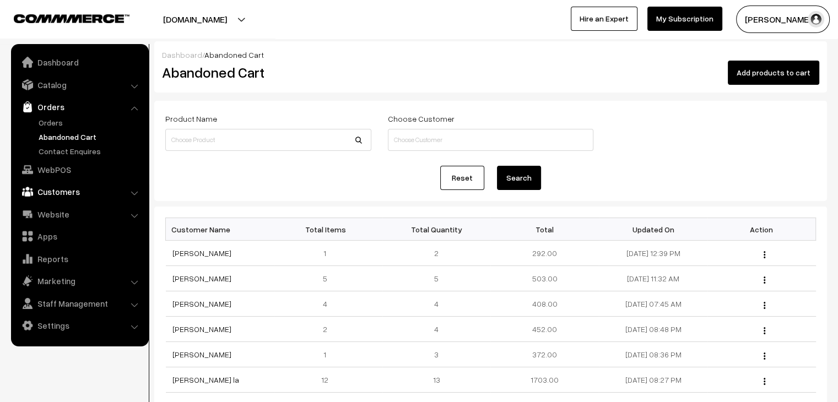
click at [80, 185] on link "Customers" at bounding box center [79, 192] width 131 height 20
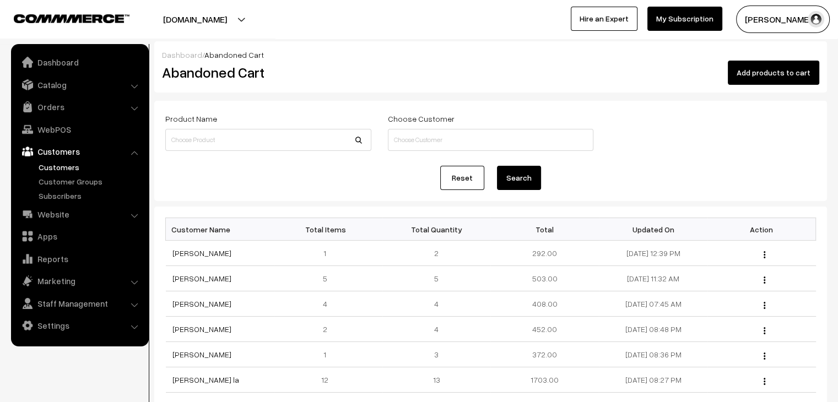
click at [62, 164] on link "Customers" at bounding box center [90, 167] width 109 height 12
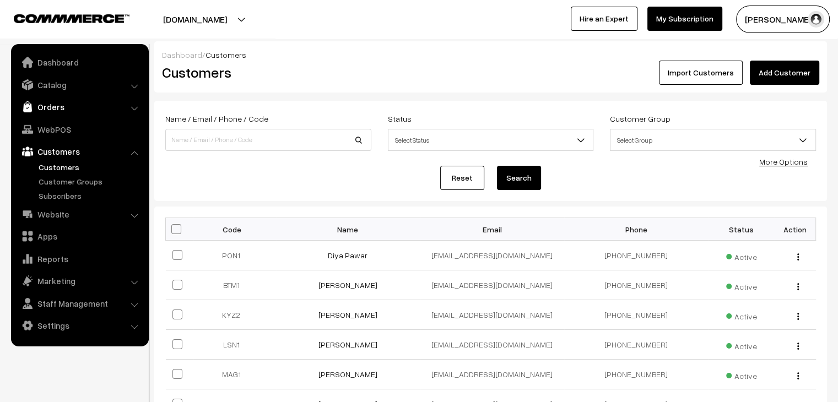
click at [37, 100] on link "Orders" at bounding box center [79, 107] width 131 height 20
click at [55, 138] on link "Abandoned Cart" at bounding box center [90, 137] width 109 height 12
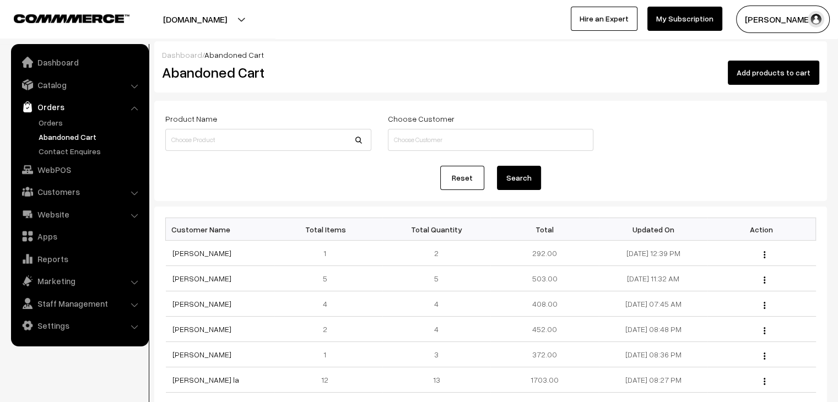
click at [78, 135] on link "Abandoned Cart" at bounding box center [90, 137] width 109 height 12
click at [34, 126] on ul "Orders" at bounding box center [80, 137] width 132 height 40
click at [47, 123] on link "Orders" at bounding box center [90, 123] width 109 height 12
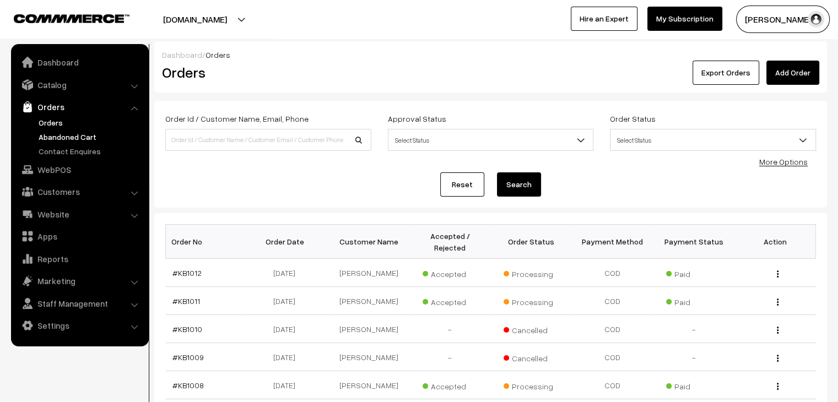
click at [84, 133] on link "Abandoned Cart" at bounding box center [90, 137] width 109 height 12
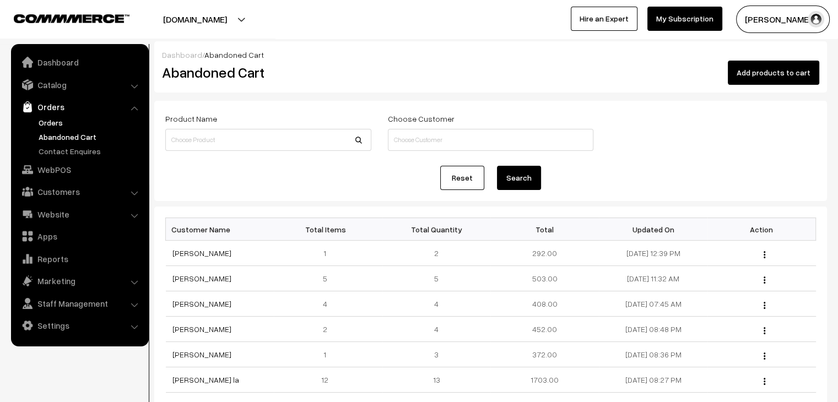
click at [56, 124] on link "Orders" at bounding box center [90, 123] width 109 height 12
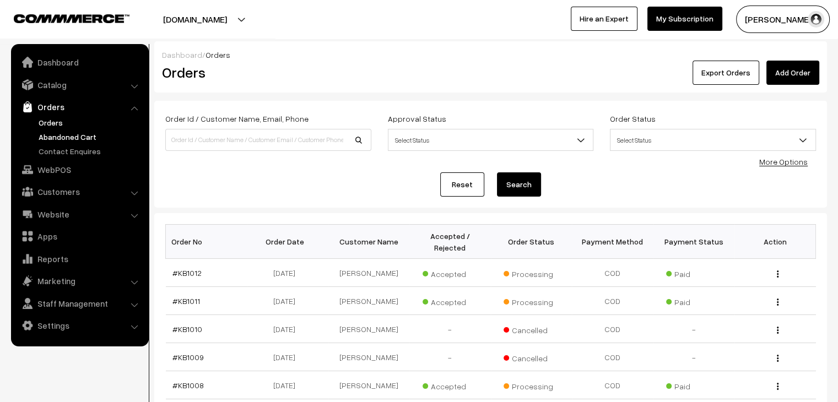
click at [92, 134] on link "Abandoned Cart" at bounding box center [90, 137] width 109 height 12
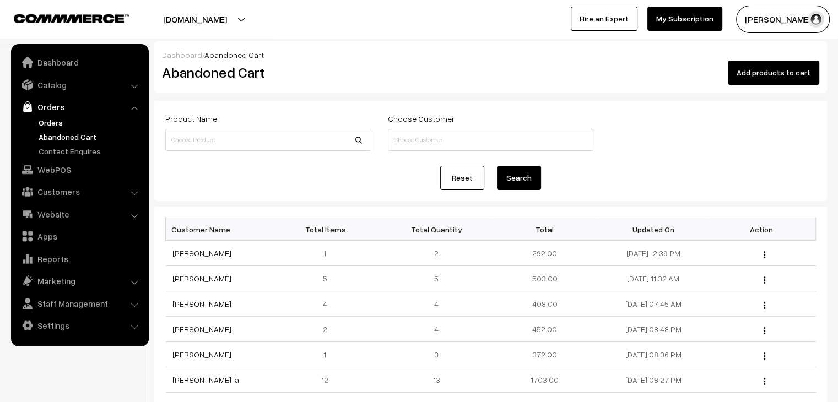
click at [58, 126] on link "Orders" at bounding box center [90, 123] width 109 height 12
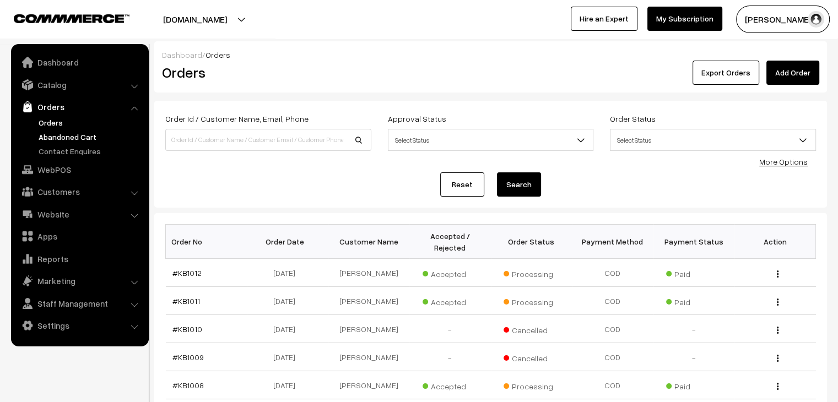
click at [80, 138] on link "Abandoned Cart" at bounding box center [90, 137] width 109 height 12
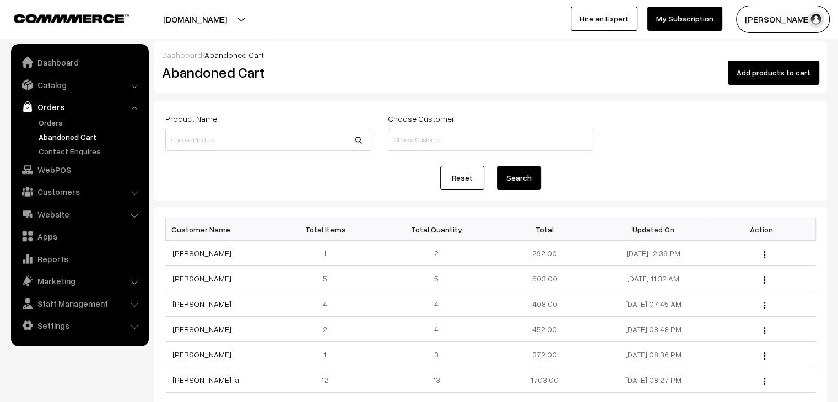
click at [76, 143] on ul "Orders" at bounding box center [80, 137] width 132 height 40
click at [69, 137] on link "Abandoned Cart" at bounding box center [90, 137] width 109 height 12
click at [63, 131] on link "Abandoned Cart" at bounding box center [90, 137] width 109 height 12
click at [51, 124] on link "Orders" at bounding box center [90, 123] width 109 height 12
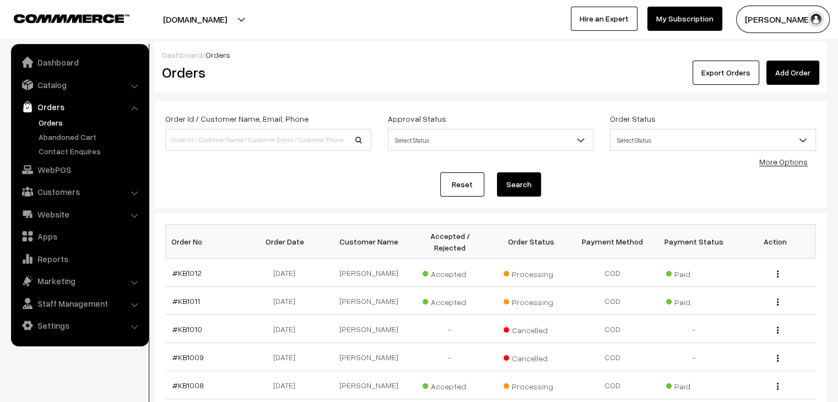
click at [60, 134] on link "Abandoned Cart" at bounding box center [90, 137] width 109 height 12
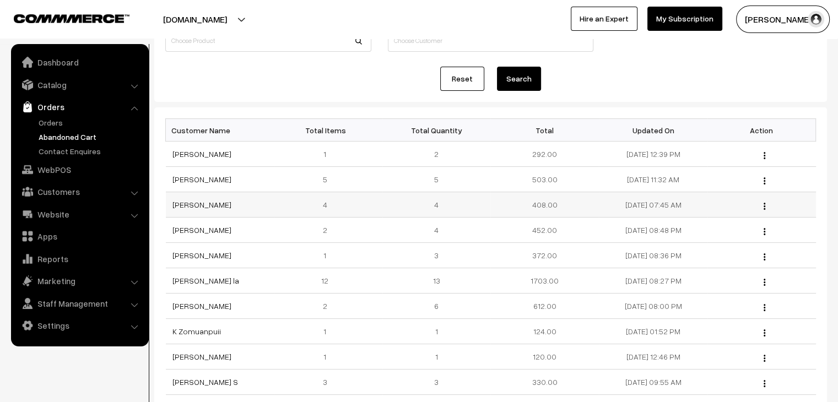
scroll to position [110, 0]
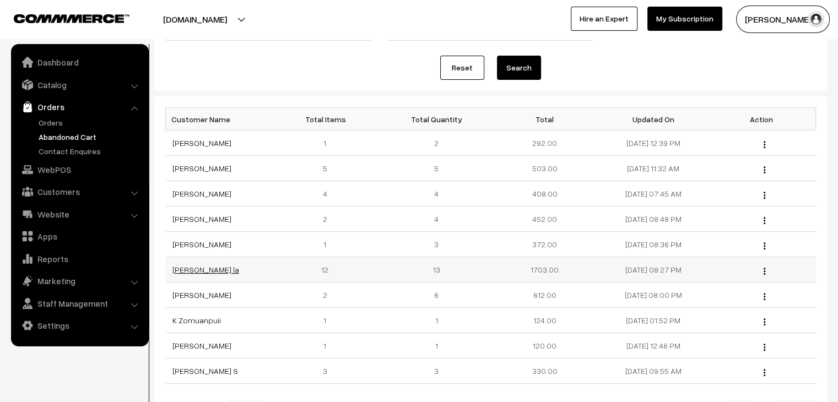
click at [190, 271] on link "[PERSON_NAME] la" at bounding box center [206, 269] width 67 height 9
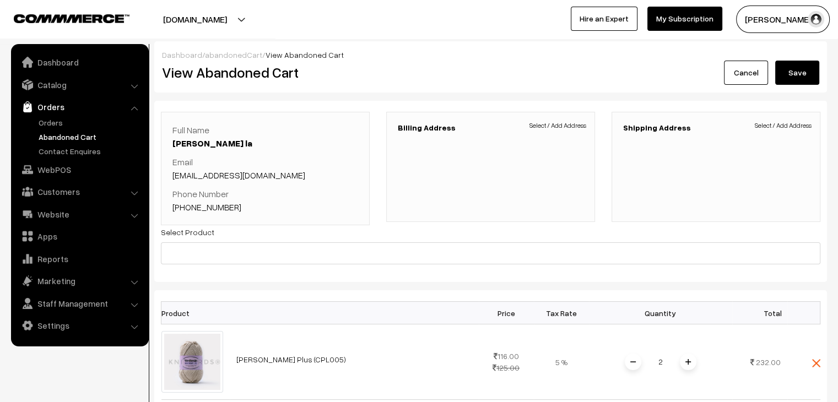
click at [222, 54] on link "abandonedCart" at bounding box center [233, 54] width 57 height 9
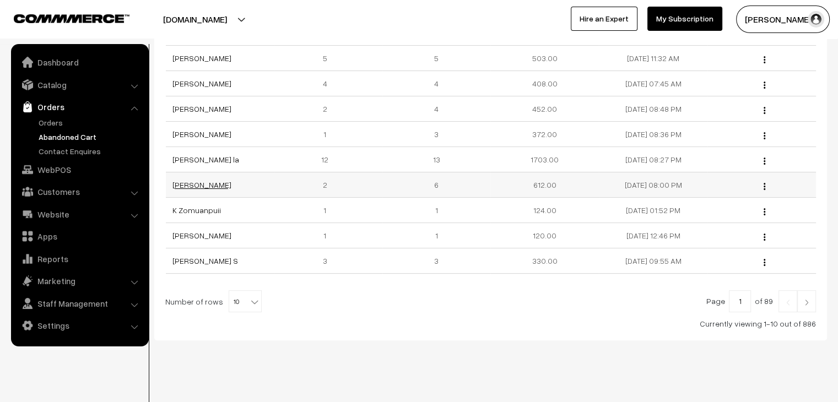
click at [176, 187] on link "[PERSON_NAME]" at bounding box center [202, 184] width 59 height 9
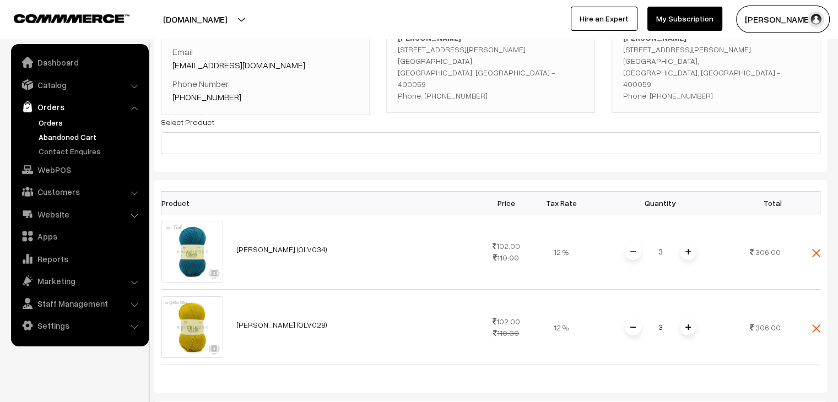
click at [62, 125] on link "Orders" at bounding box center [90, 123] width 109 height 12
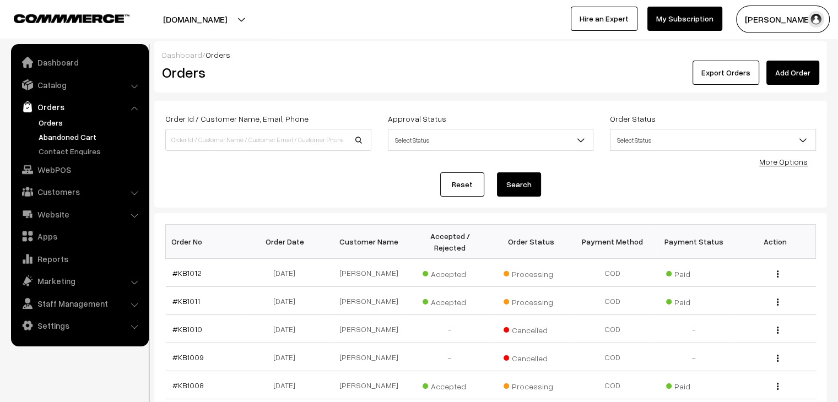
click at [60, 134] on link "Abandoned Cart" at bounding box center [90, 137] width 109 height 12
click at [64, 141] on link "Abandoned Cart" at bounding box center [90, 137] width 109 height 12
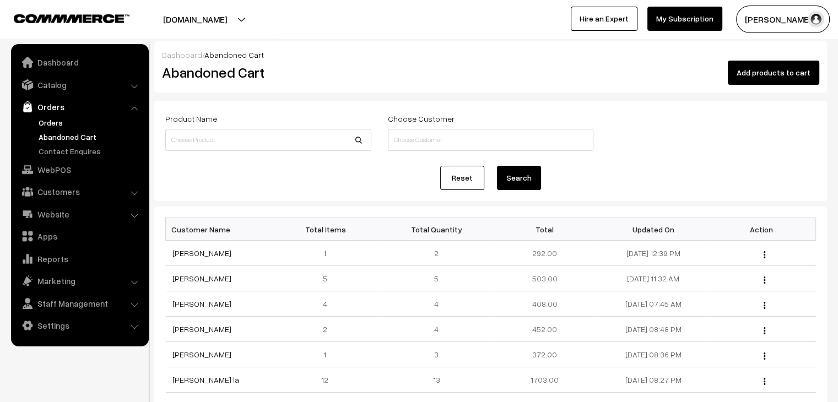
click at [68, 118] on link "Orders" at bounding box center [90, 123] width 109 height 12
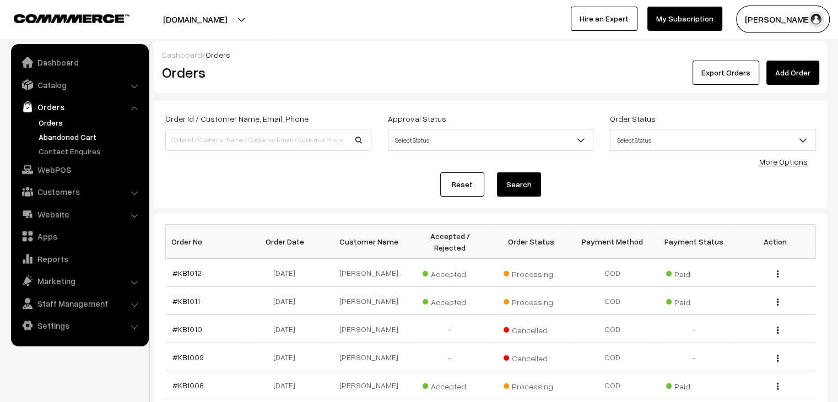
click at [62, 133] on link "Abandoned Cart" at bounding box center [90, 137] width 109 height 12
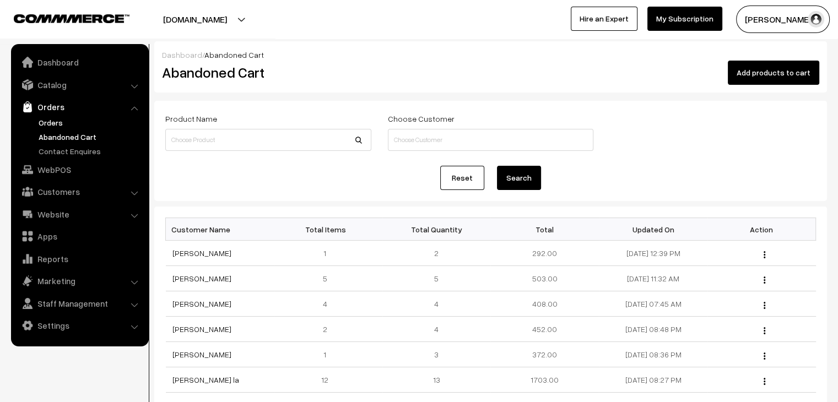
click at [55, 126] on link "Orders" at bounding box center [90, 123] width 109 height 12
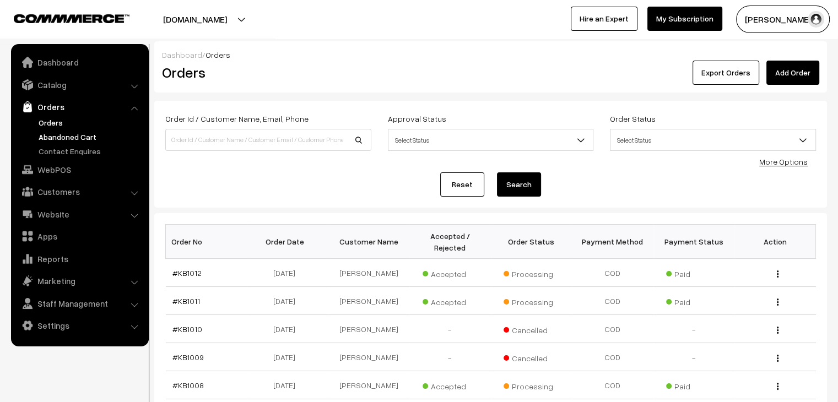
click at [71, 138] on link "Abandoned Cart" at bounding box center [90, 137] width 109 height 12
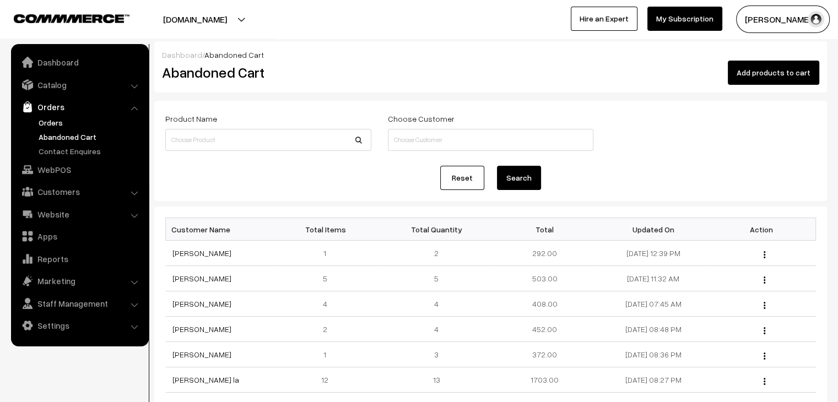
click at [57, 123] on link "Orders" at bounding box center [90, 123] width 109 height 12
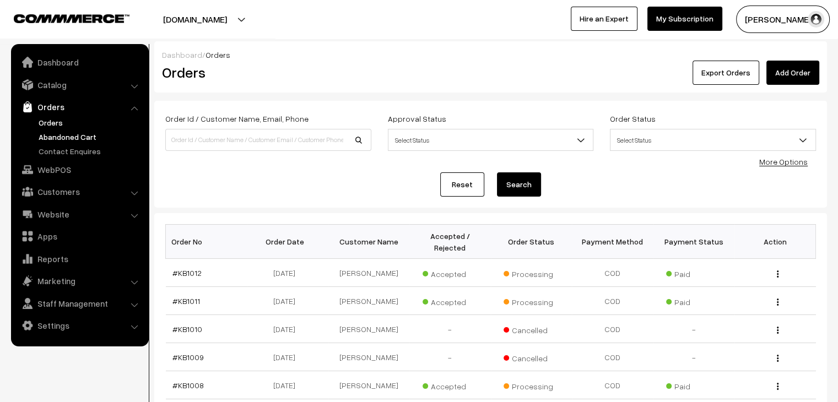
drag, startPoint x: 76, startPoint y: 139, endPoint x: 84, endPoint y: 135, distance: 9.1
click at [84, 135] on link "Abandoned Cart" at bounding box center [90, 137] width 109 height 12
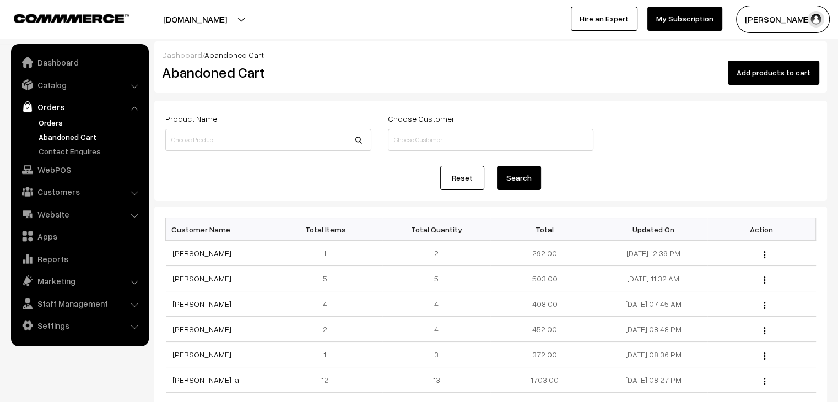
click at [64, 120] on link "Orders" at bounding box center [90, 123] width 109 height 12
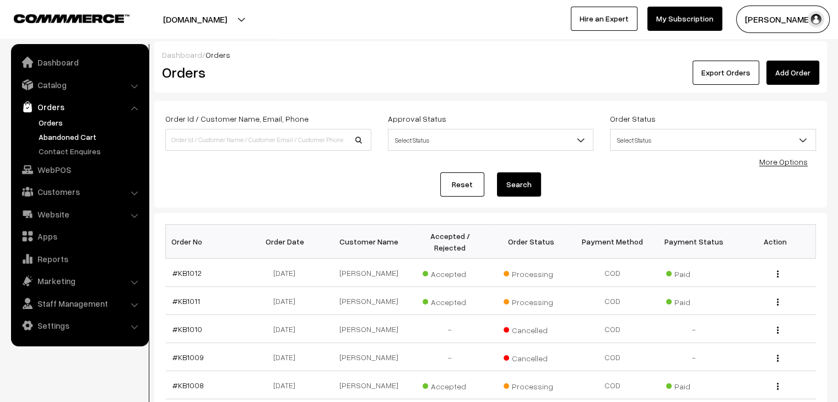
click at [90, 136] on link "Abandoned Cart" at bounding box center [90, 137] width 109 height 12
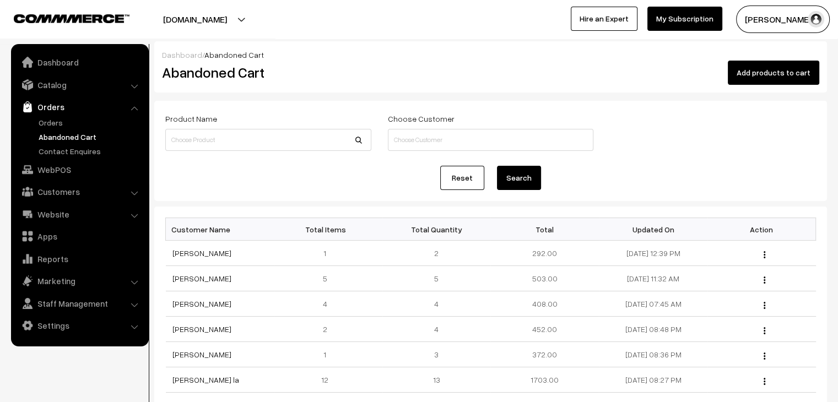
click at [54, 139] on link "Abandoned Cart" at bounding box center [90, 137] width 109 height 12
click at [57, 122] on link "Orders" at bounding box center [90, 123] width 109 height 12
